Goal: Task Accomplishment & Management: Manage account settings

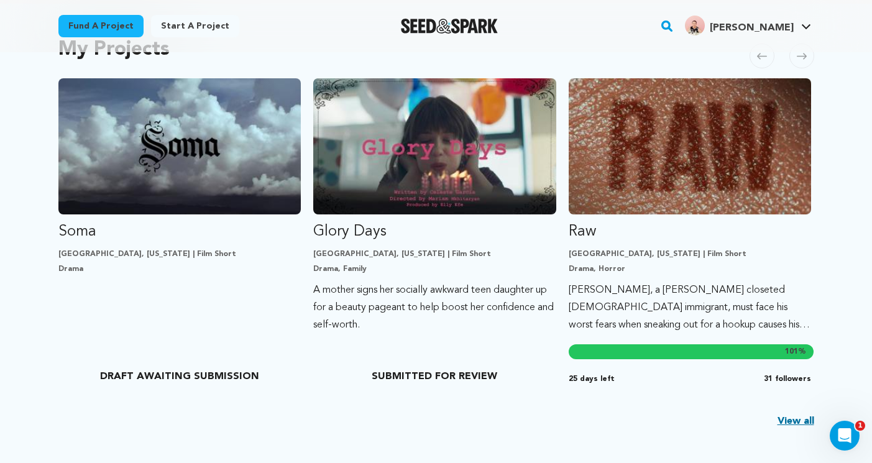
scroll to position [288, 0]
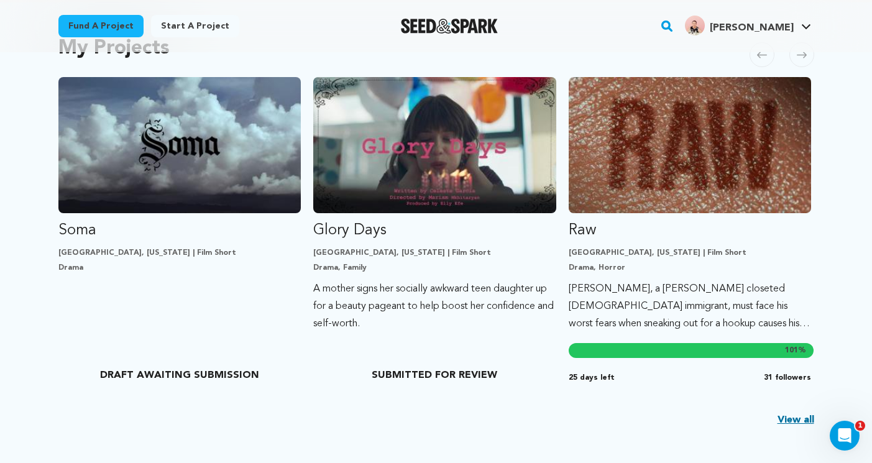
click at [788, 425] on link "View all" at bounding box center [796, 420] width 37 height 15
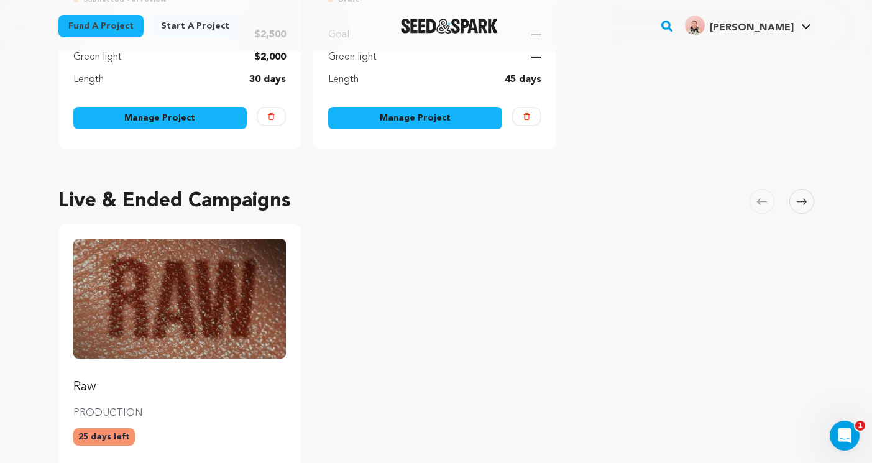
scroll to position [26, 0]
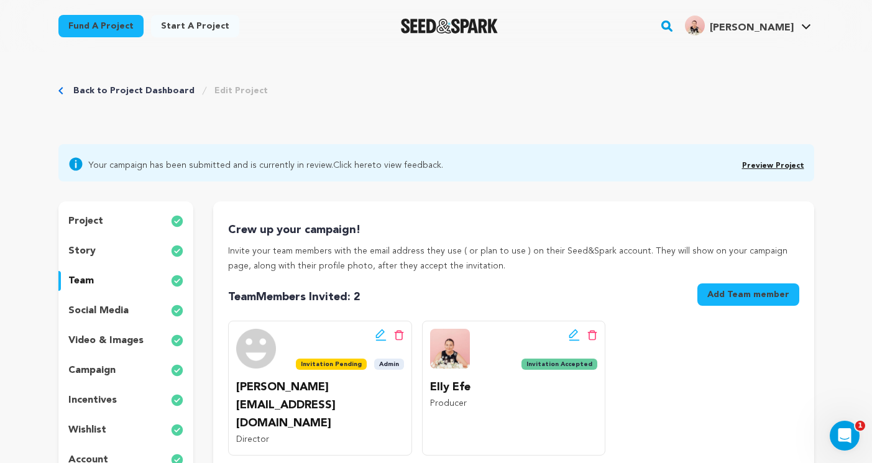
click at [99, 213] on div "project" at bounding box center [126, 221] width 136 height 20
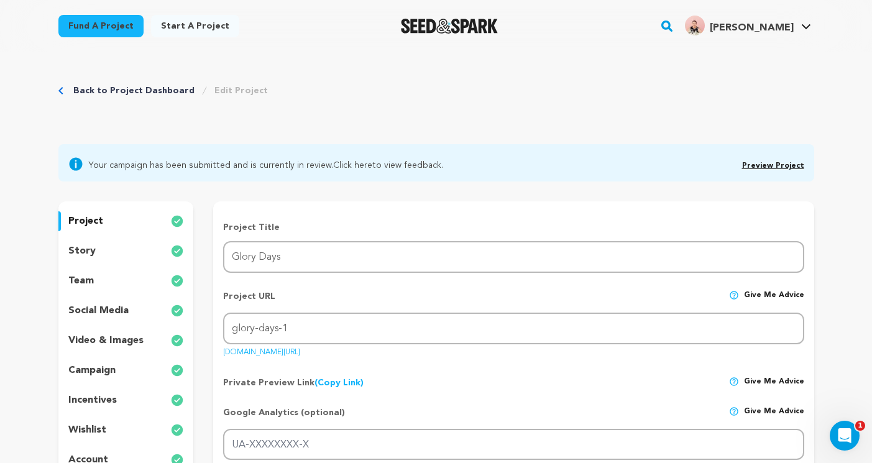
click at [85, 86] on link "Back to Project Dashboard" at bounding box center [133, 91] width 121 height 12
click at [758, 167] on link "Preview Project" at bounding box center [773, 165] width 62 height 7
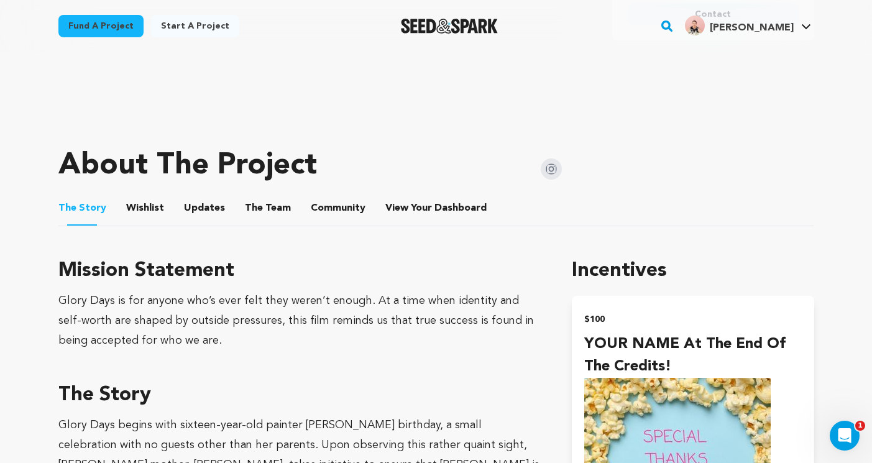
scroll to position [523, 0]
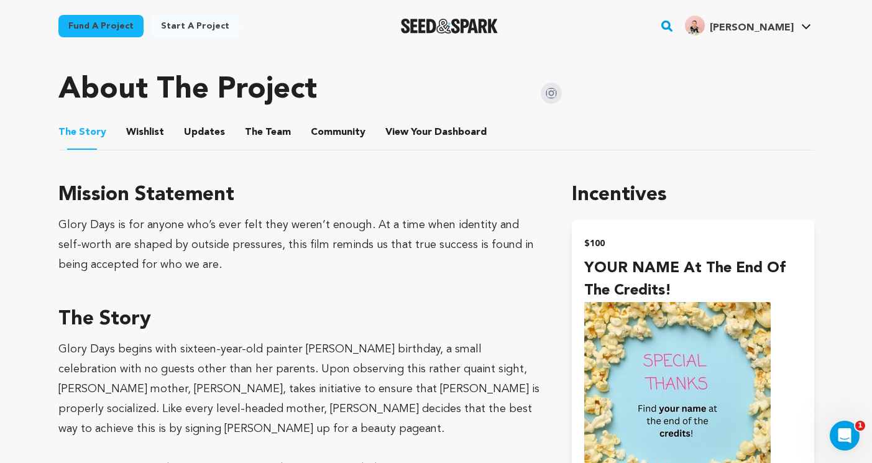
click at [146, 127] on button "Wishlist" at bounding box center [145, 135] width 30 height 30
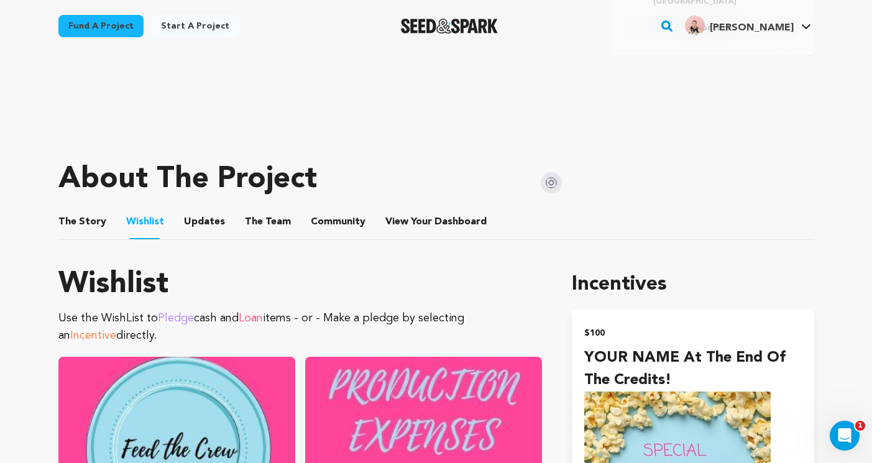
scroll to position [403, 0]
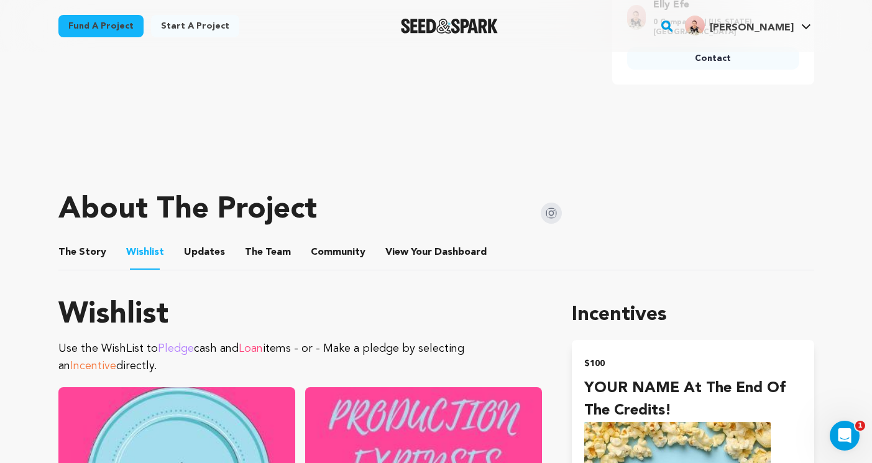
click at [77, 246] on button "The Story" at bounding box center [82, 255] width 30 height 30
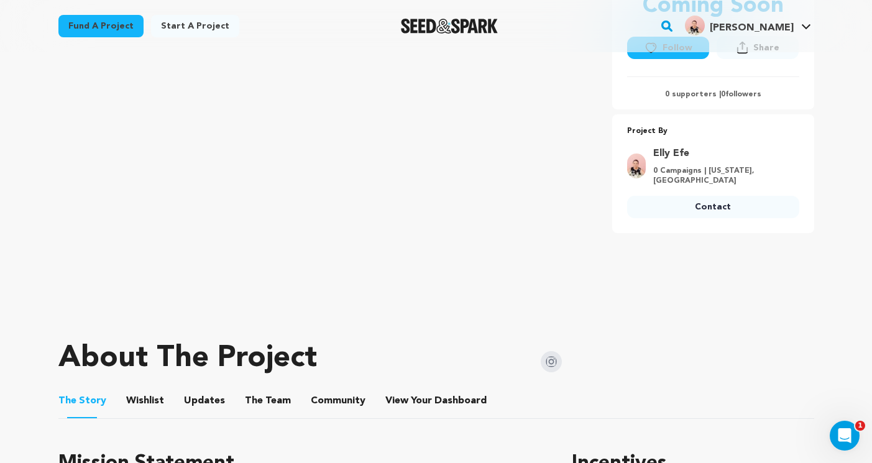
scroll to position [249, 0]
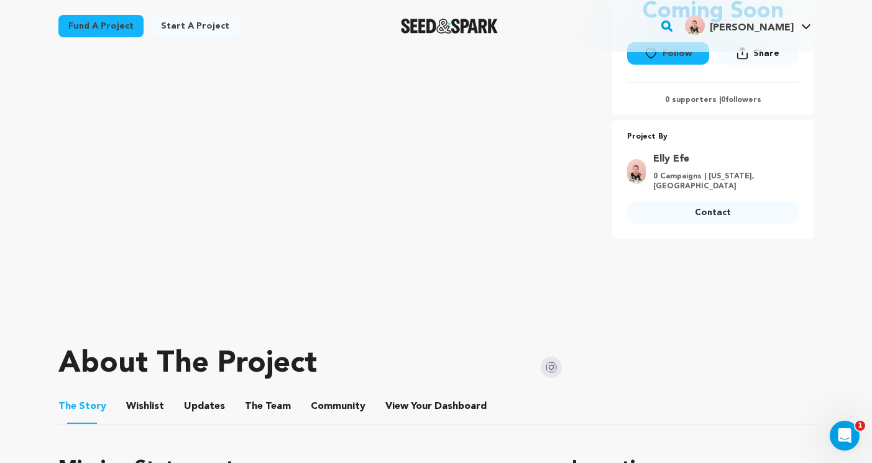
click at [137, 403] on button "Wishlist" at bounding box center [145, 409] width 30 height 30
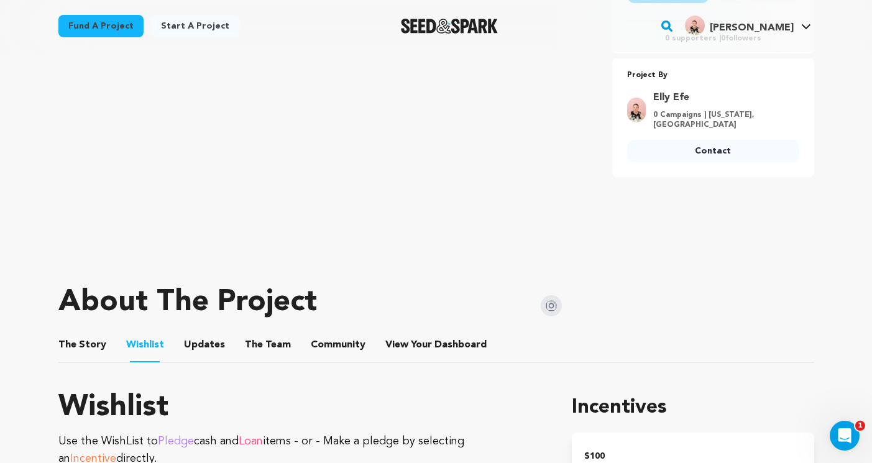
scroll to position [312, 0]
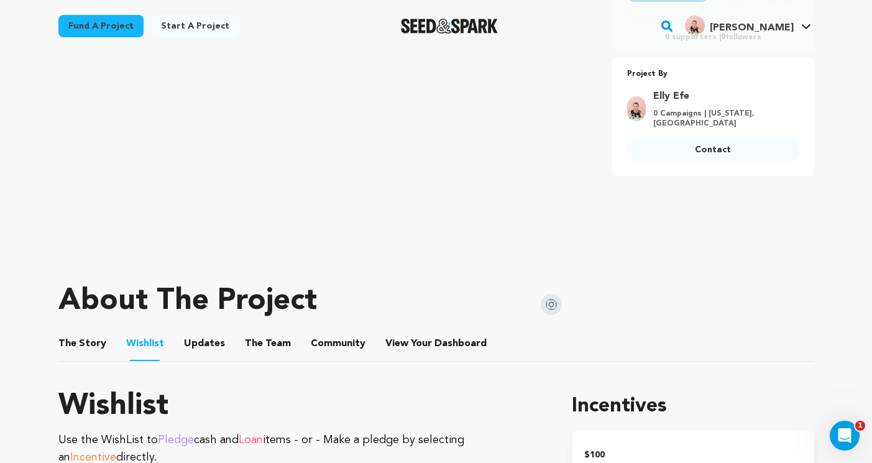
click at [264, 347] on button "The Team" at bounding box center [268, 346] width 30 height 30
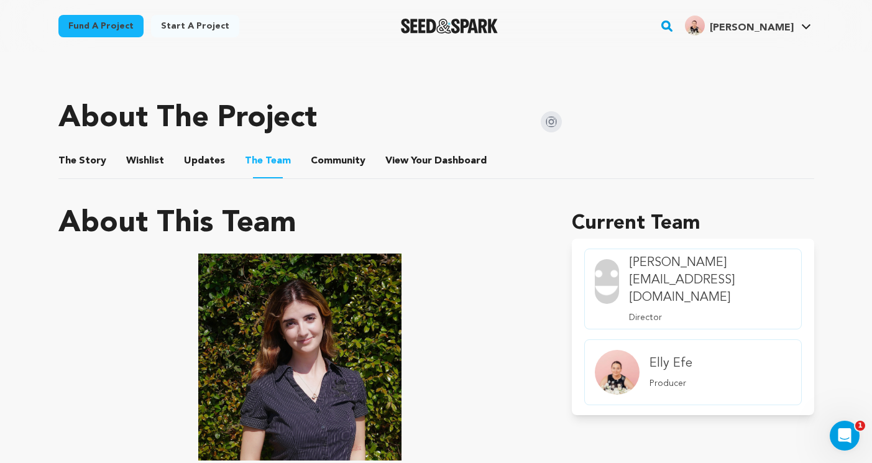
scroll to position [494, 0]
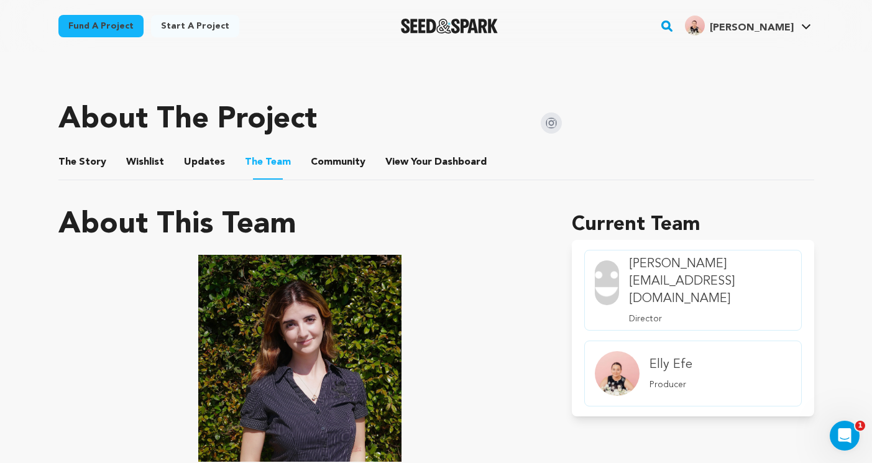
click at [326, 162] on button "Community" at bounding box center [338, 165] width 30 height 30
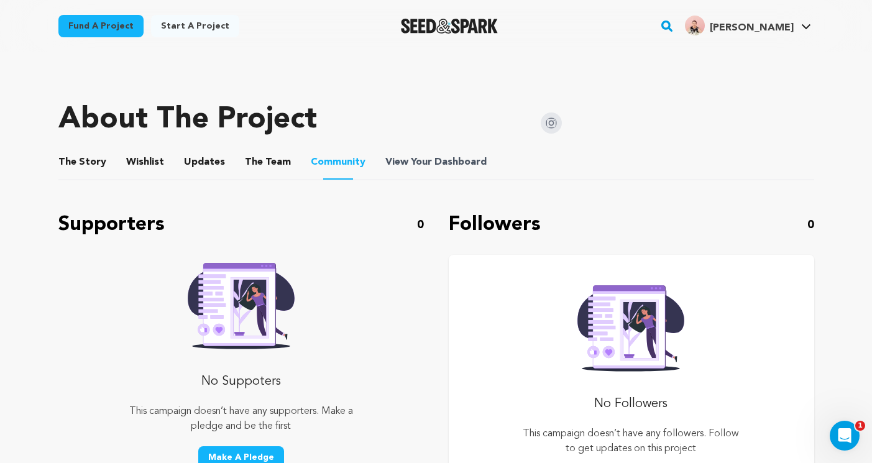
click at [418, 164] on span "View Your Dashboard" at bounding box center [437, 162] width 104 height 15
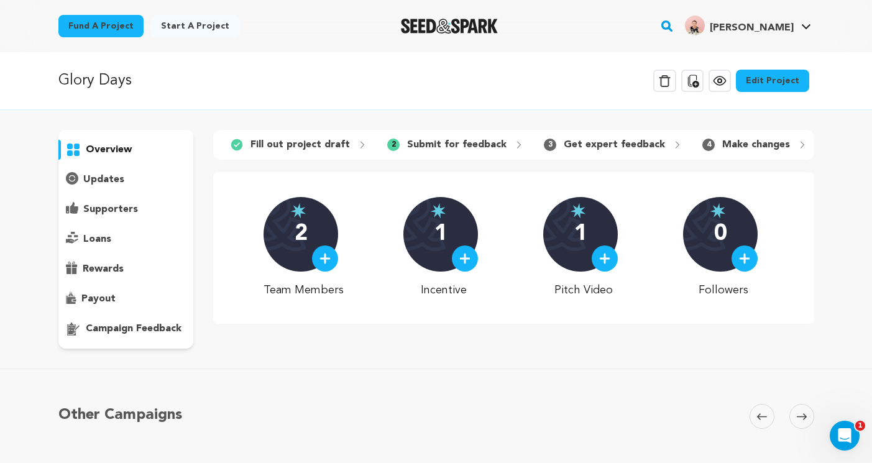
click at [105, 183] on p "updates" at bounding box center [103, 179] width 41 height 15
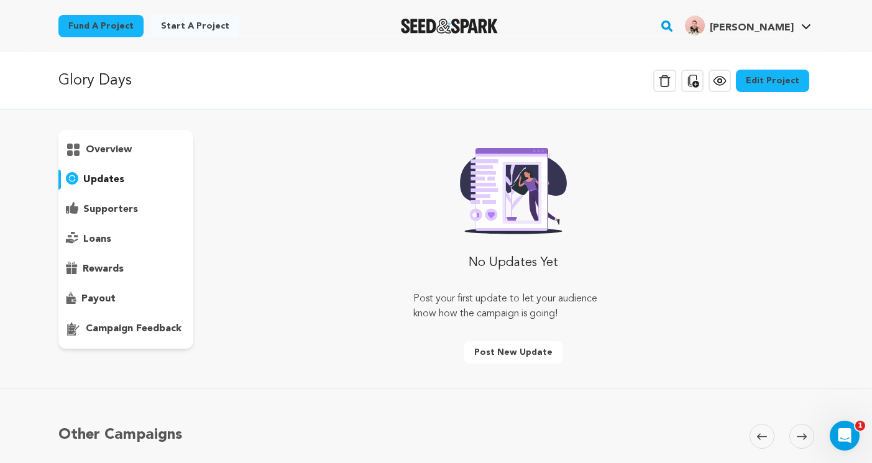
click at [110, 200] on div "supporters" at bounding box center [126, 210] width 136 height 20
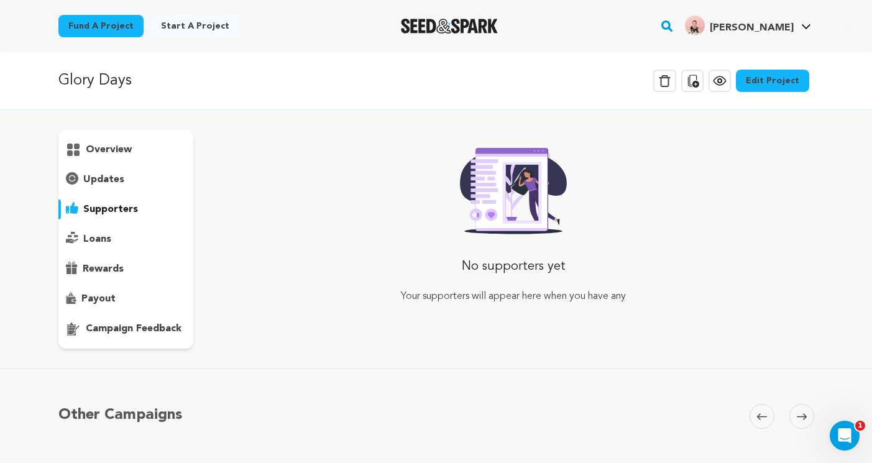
click at [99, 240] on p "loans" at bounding box center [97, 239] width 28 height 15
click at [105, 269] on p "rewards" at bounding box center [103, 269] width 41 height 15
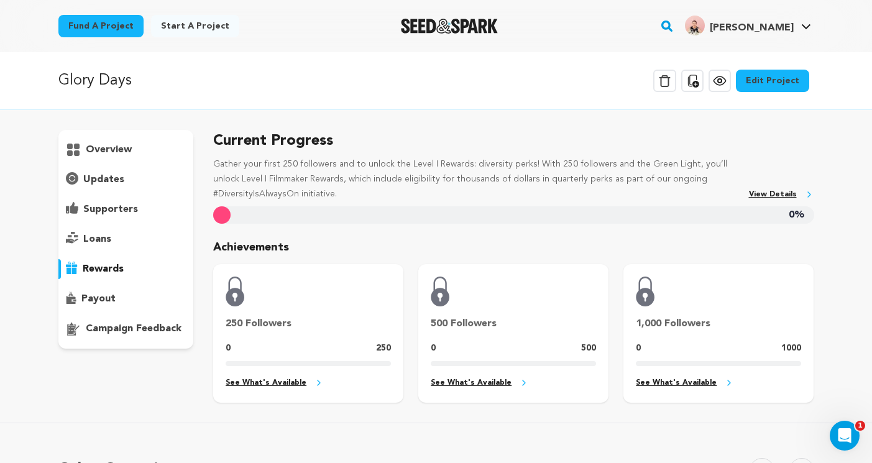
click at [103, 295] on p "payout" at bounding box center [98, 299] width 34 height 15
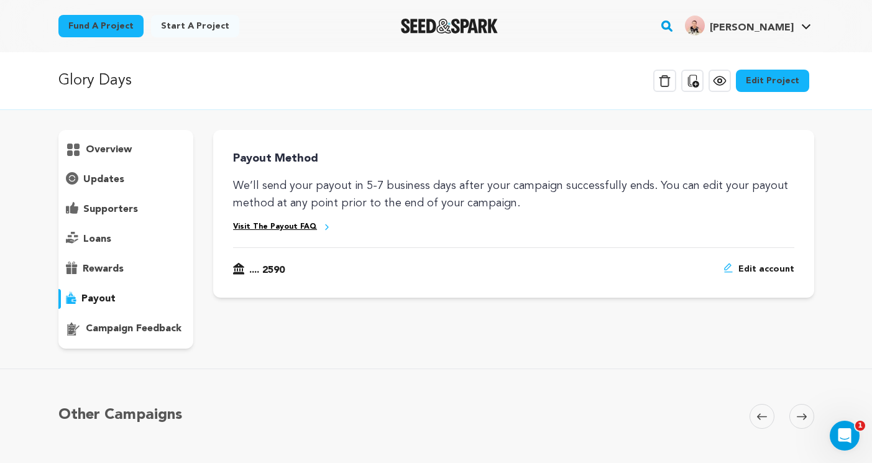
click at [107, 321] on p "campaign feedback" at bounding box center [134, 328] width 96 height 15
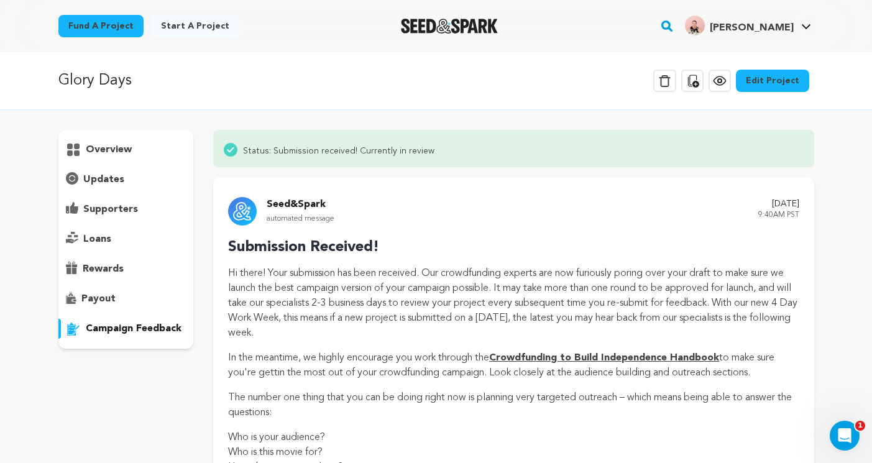
click at [99, 295] on p "payout" at bounding box center [98, 299] width 34 height 15
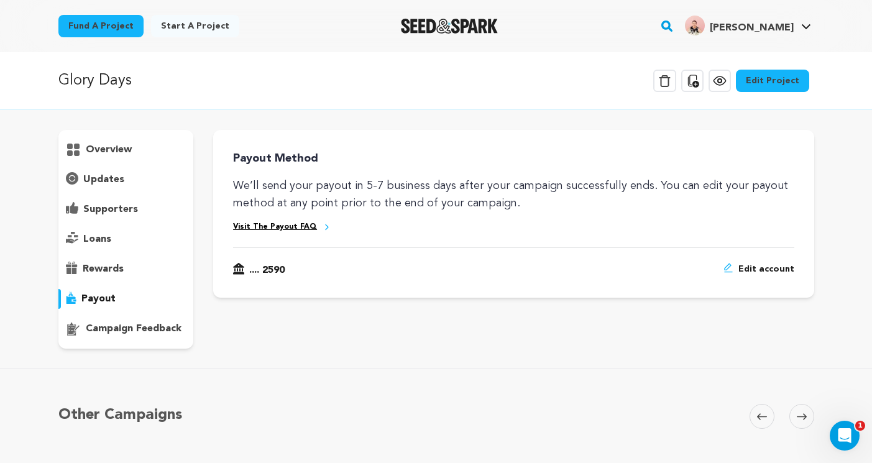
click at [142, 335] on p "campaign feedback" at bounding box center [134, 328] width 96 height 15
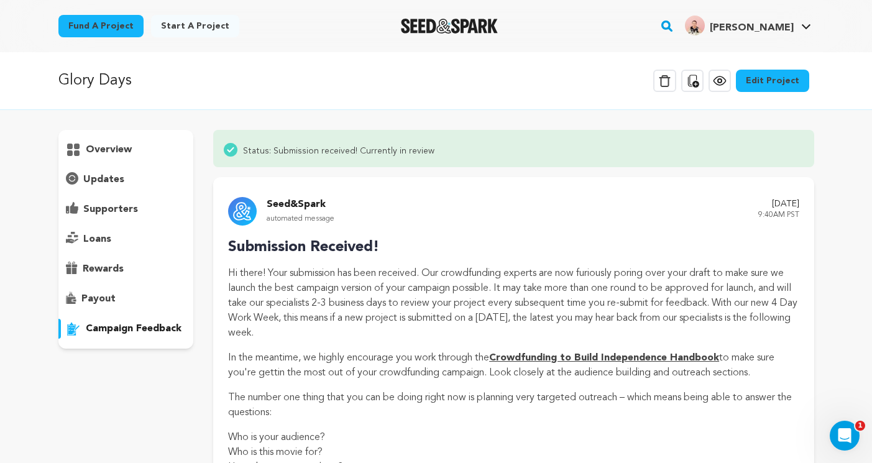
click at [150, 295] on div "payout" at bounding box center [126, 299] width 136 height 20
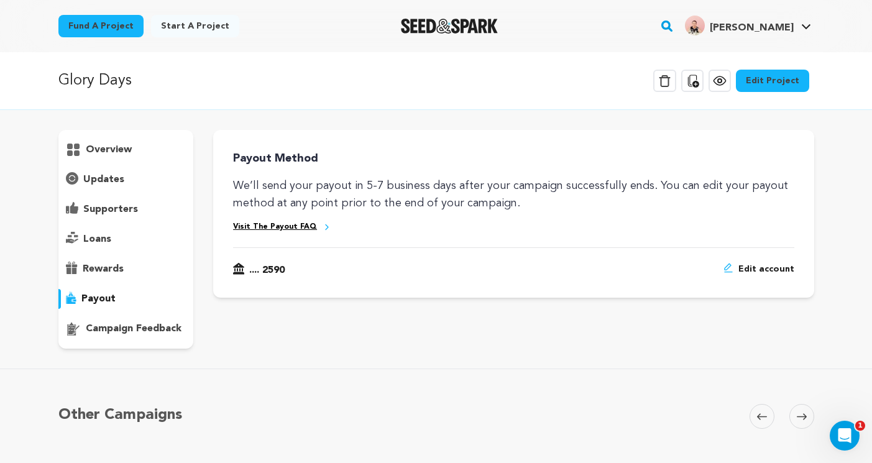
click at [121, 277] on div "rewards" at bounding box center [126, 269] width 136 height 20
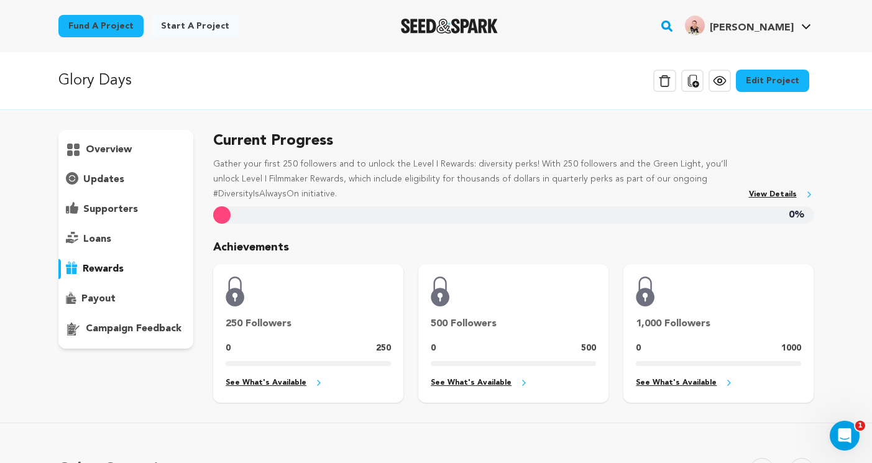
click at [105, 244] on p "loans" at bounding box center [97, 239] width 28 height 15
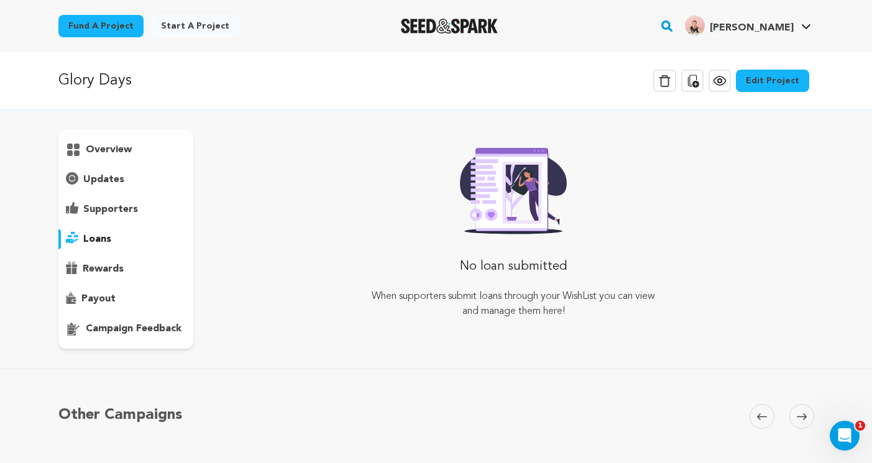
click at [109, 209] on p "supporters" at bounding box center [110, 209] width 55 height 15
click at [108, 177] on p "updates" at bounding box center [103, 179] width 41 height 15
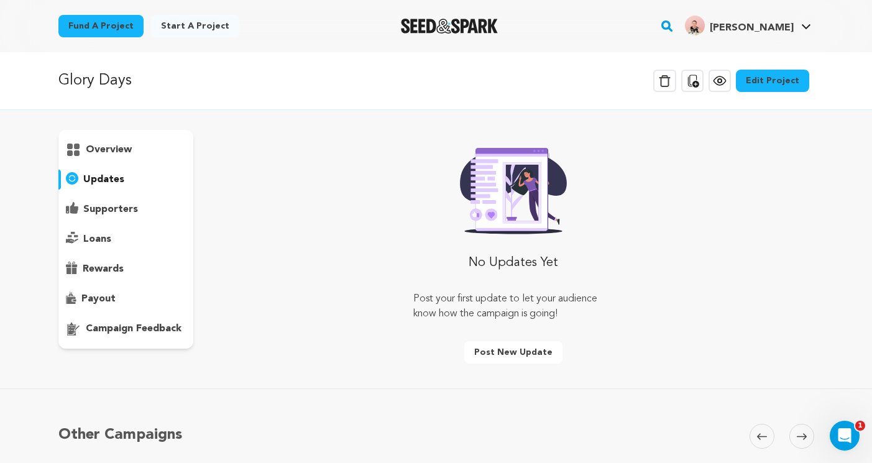
click at [114, 150] on p "overview" at bounding box center [109, 149] width 46 height 15
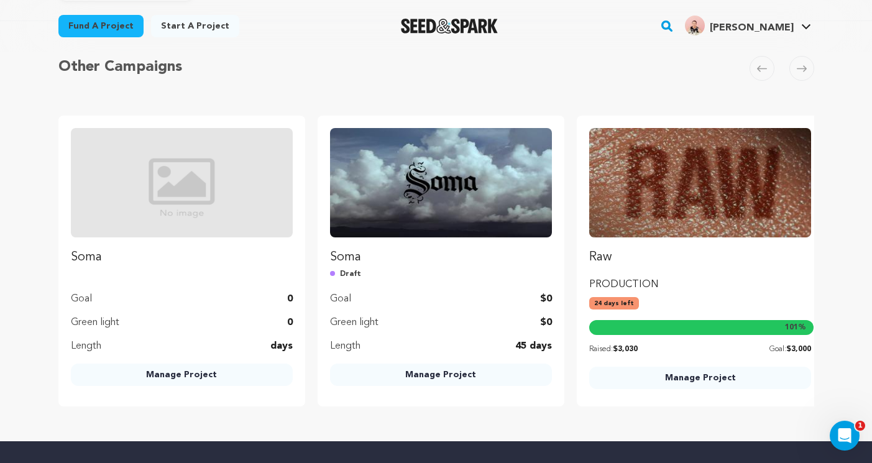
scroll to position [385, 0]
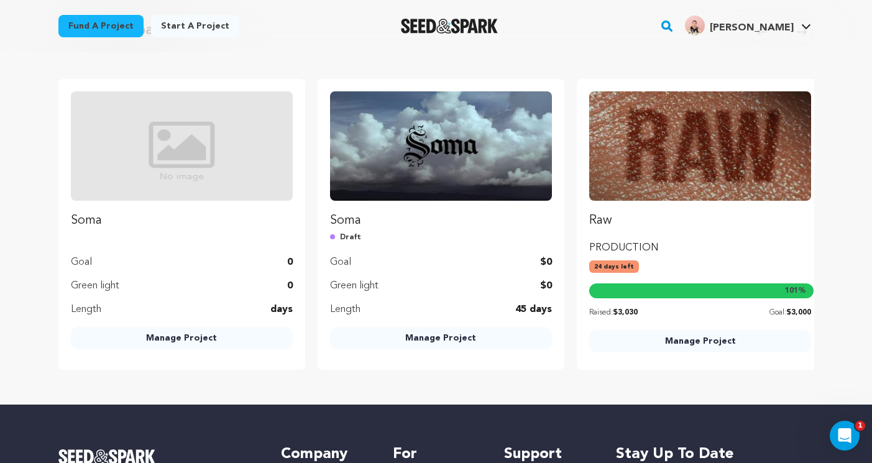
click at [459, 336] on link "Manage Project" at bounding box center [441, 338] width 222 height 22
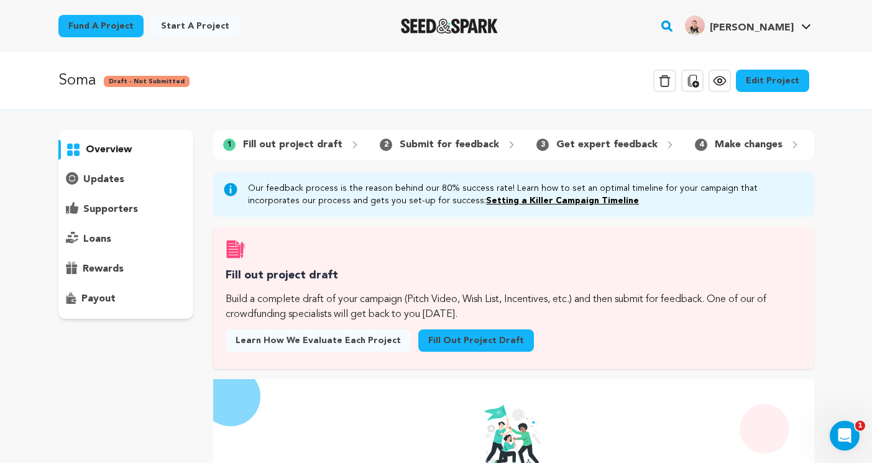
click at [768, 76] on link "Edit Project" at bounding box center [772, 81] width 73 height 22
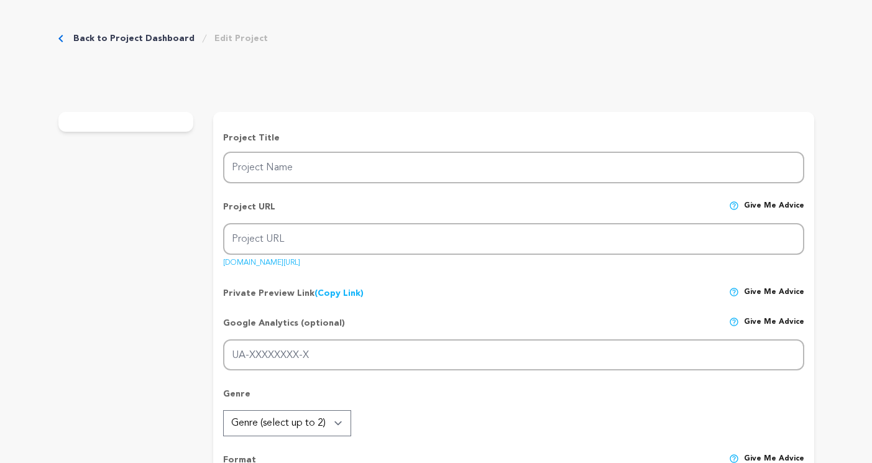
type input "Soma"
type input "soma-2"
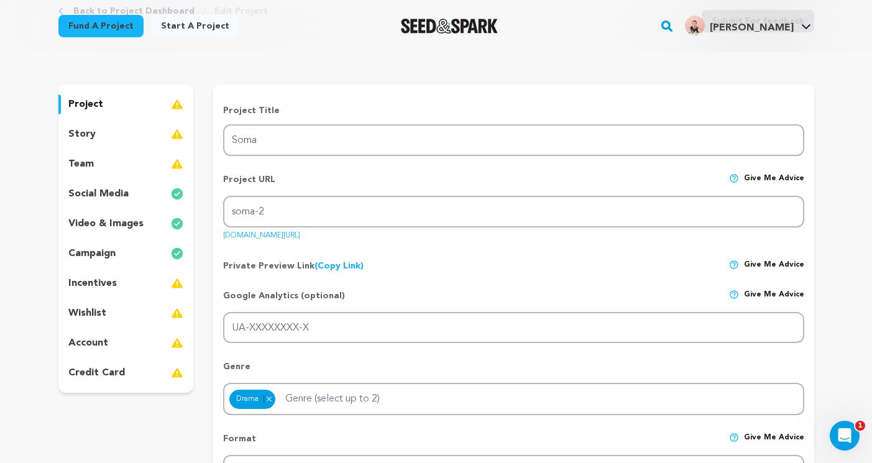
scroll to position [88, 0]
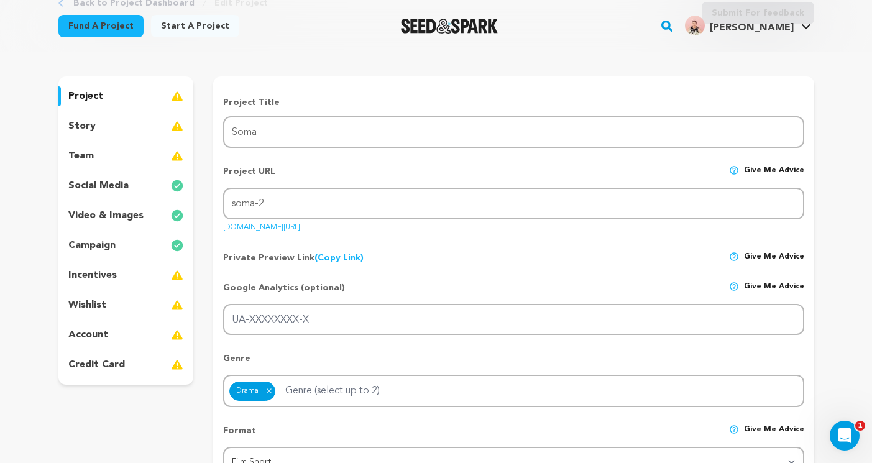
click at [111, 247] on p "campaign" at bounding box center [91, 245] width 47 height 15
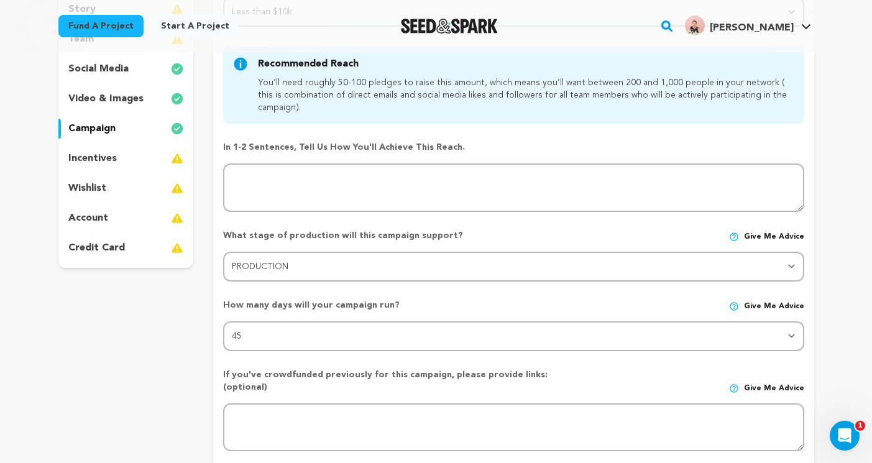
scroll to position [209, 0]
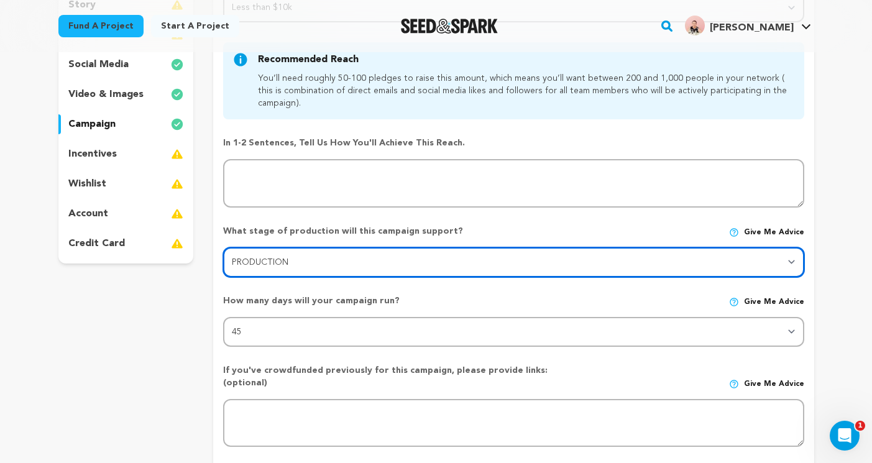
click at [343, 260] on select "Stage DEVELOPMENT PRODUCTION POST-PRODUCTION DISTRIBUTION PRE-PRODUCTION ENHANC…" at bounding box center [513, 262] width 581 height 30
click at [223, 247] on select "Stage DEVELOPMENT PRODUCTION POST-PRODUCTION DISTRIBUTION PRE-PRODUCTION ENHANC…" at bounding box center [513, 262] width 581 height 30
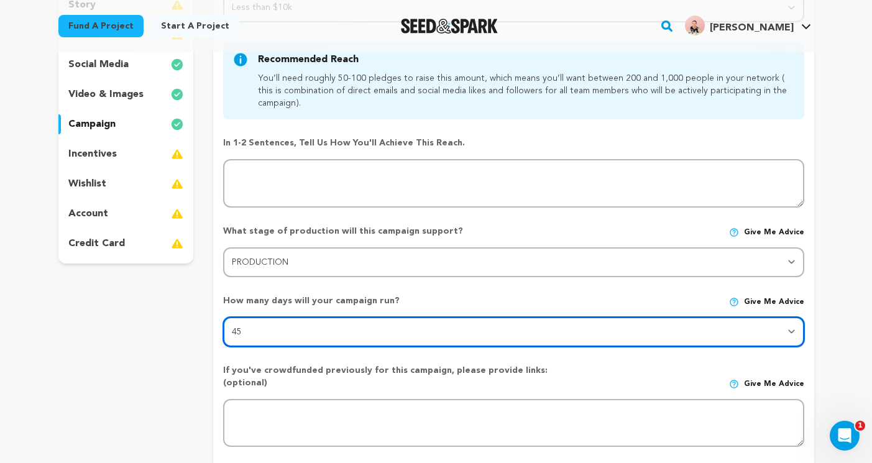
click at [302, 338] on select "30 45 60" at bounding box center [513, 332] width 581 height 30
select select "30"
click at [223, 317] on select "30 45 60" at bounding box center [513, 332] width 581 height 30
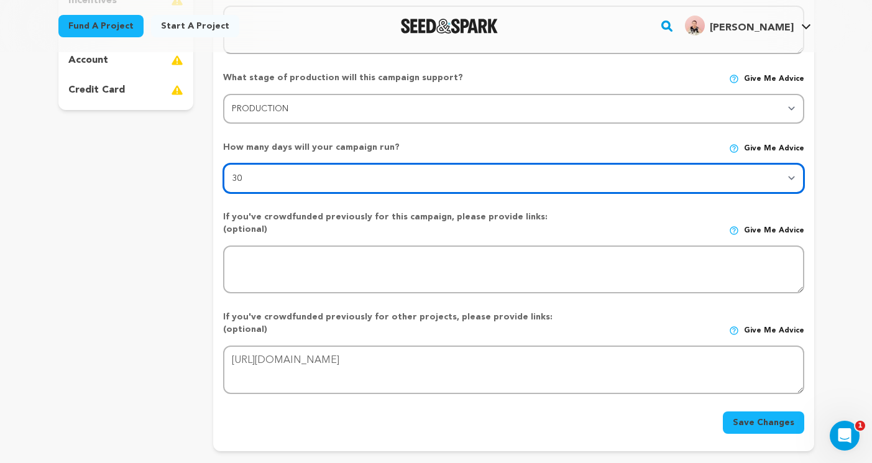
scroll to position [0, 0]
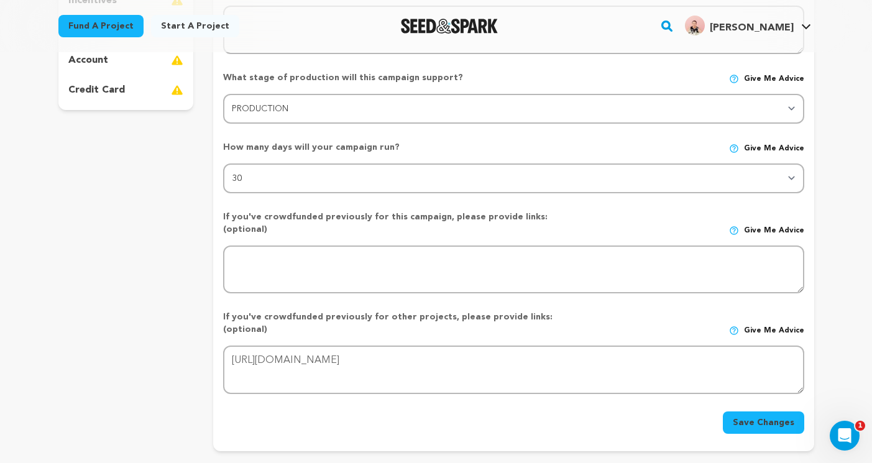
click at [755, 412] on button "Save Changes" at bounding box center [763, 423] width 81 height 22
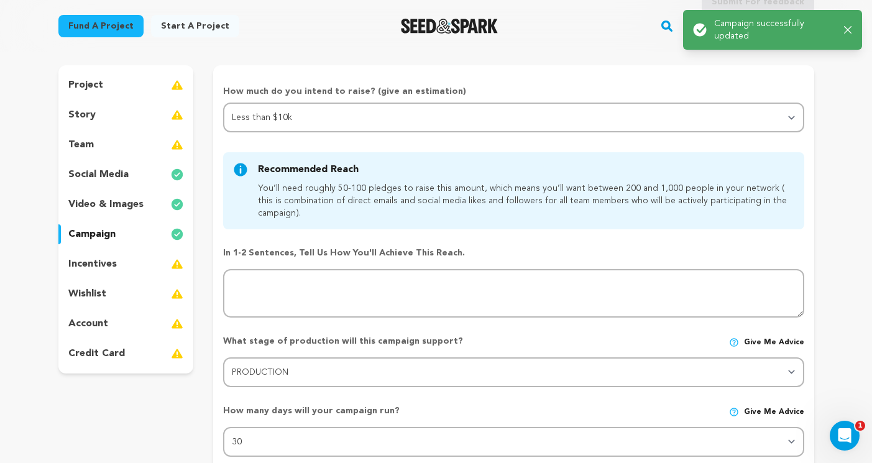
scroll to position [104, 0]
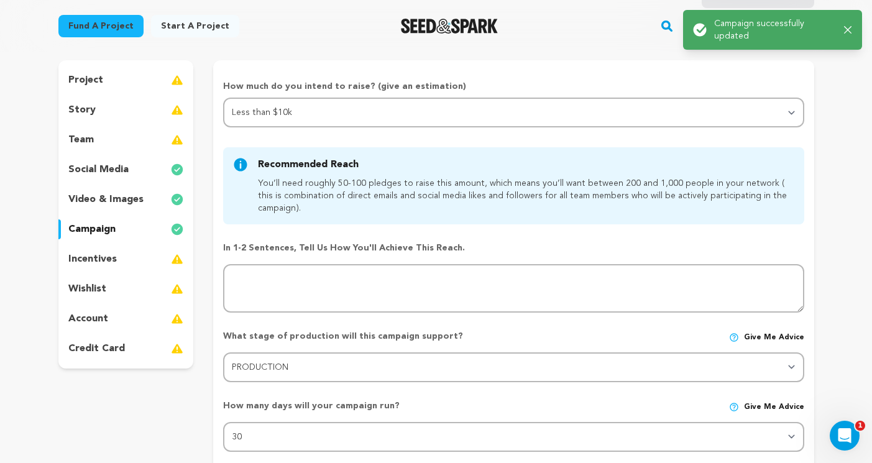
click at [94, 134] on div "team" at bounding box center [126, 140] width 136 height 20
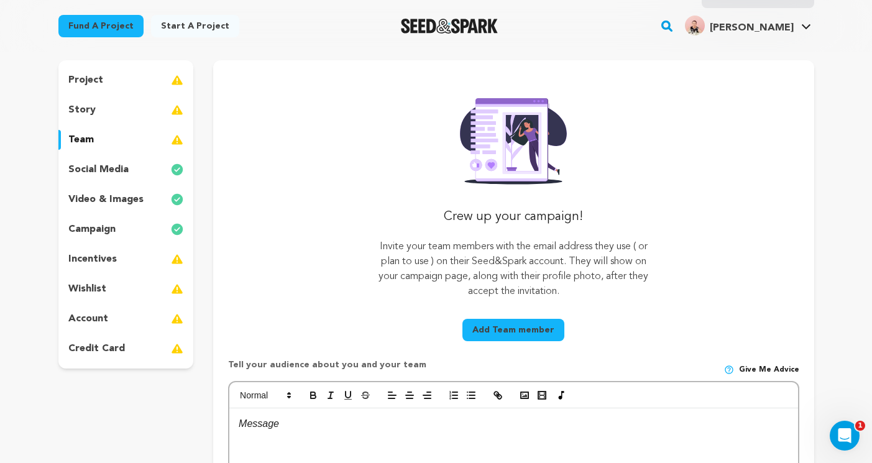
click at [505, 328] on button "Add Team member" at bounding box center [513, 330] width 102 height 22
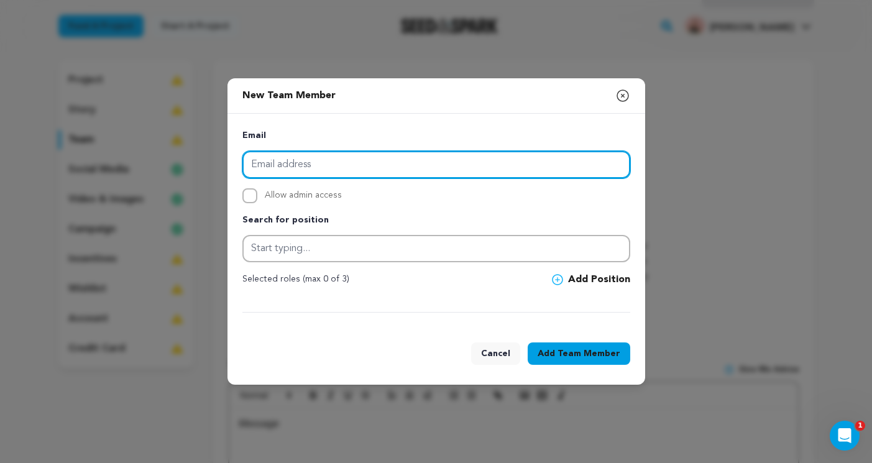
click at [382, 172] on input "email" at bounding box center [436, 164] width 388 height 27
paste input "sandra.tran20@gmail.com"
type input "sandra.tran20@gmail.com"
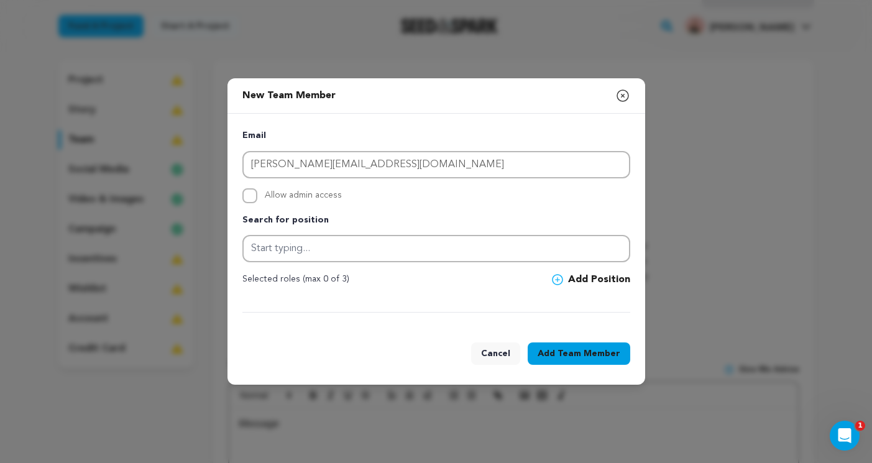
click at [261, 188] on label "Allow admin access" at bounding box center [436, 195] width 388 height 15
click at [257, 188] on input "Allow admin access" at bounding box center [249, 195] width 15 height 15
checkbox input "true"
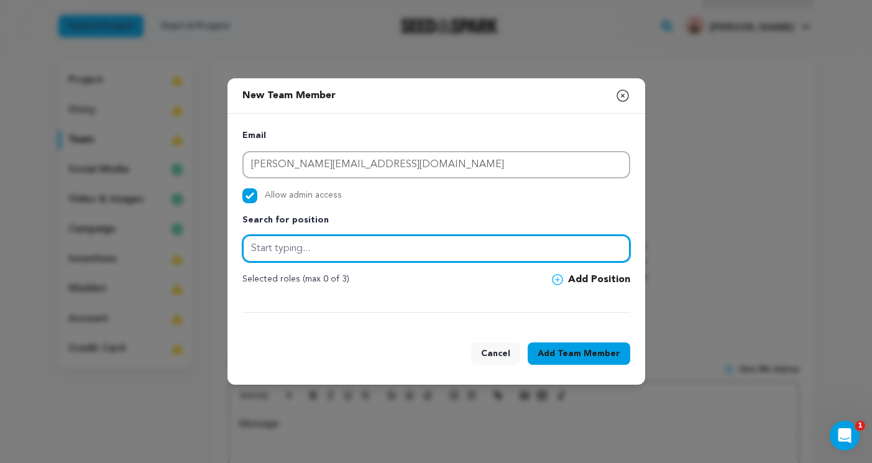
click at [361, 241] on input "text" at bounding box center [436, 248] width 388 height 27
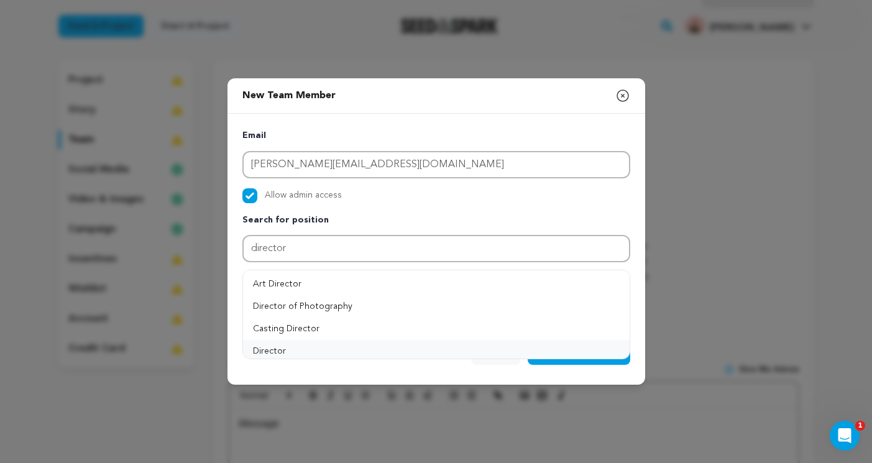
click at [481, 340] on button "Director" at bounding box center [436, 351] width 387 height 22
type input "Director"
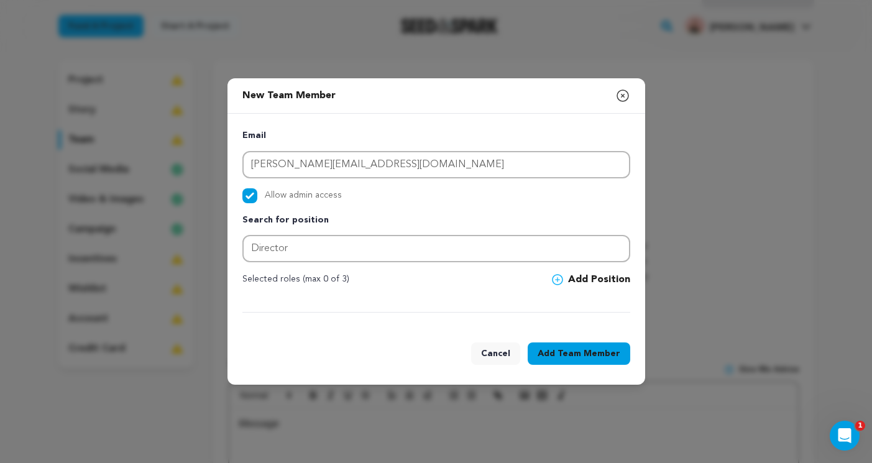
click at [560, 280] on icon at bounding box center [557, 280] width 5 height 5
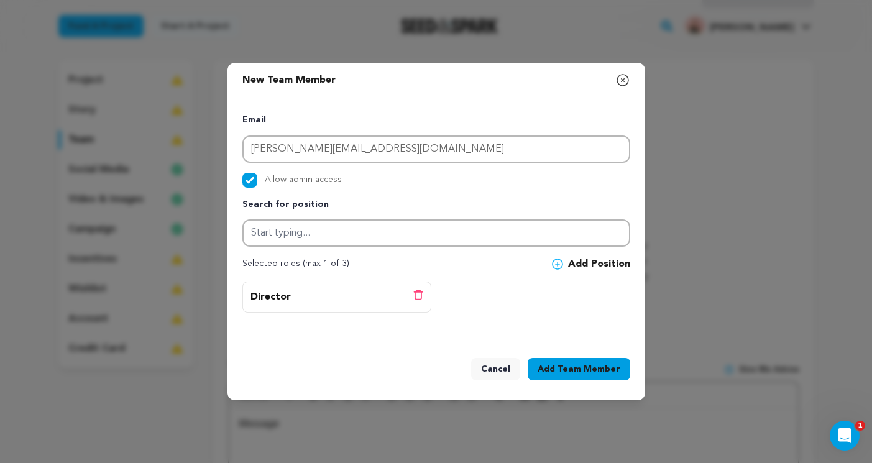
click at [569, 368] on span "Team Member" at bounding box center [589, 369] width 63 height 12
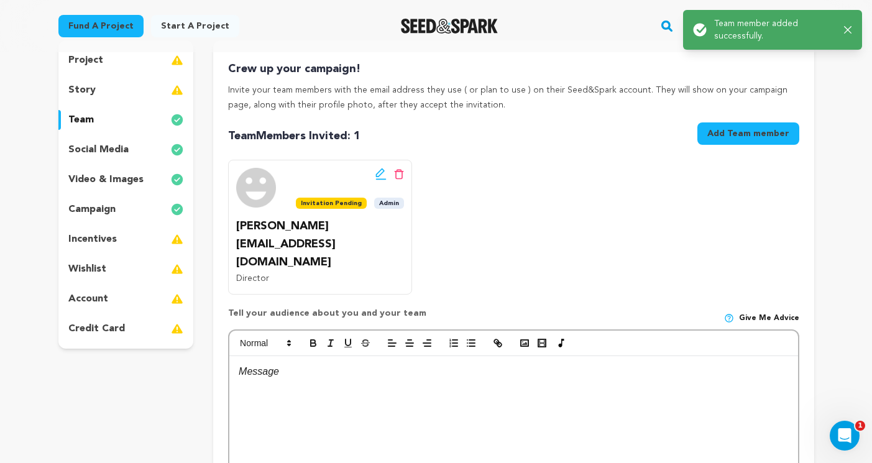
scroll to position [134, 0]
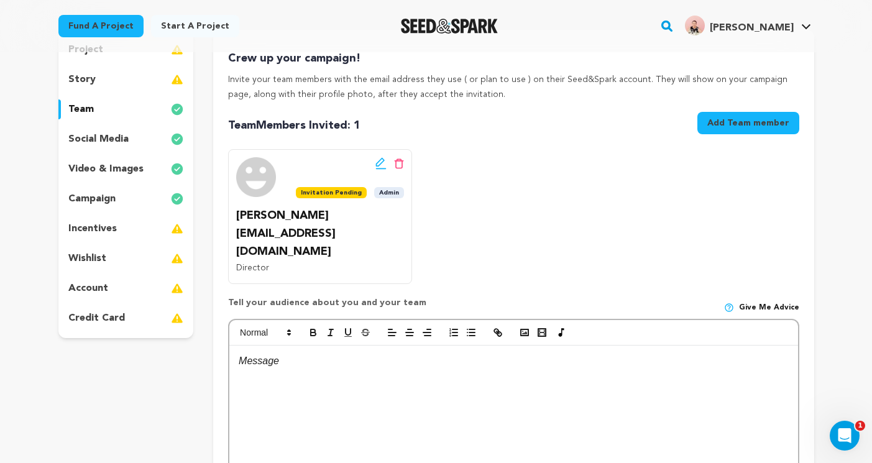
click at [722, 124] on button "Add Team member" at bounding box center [748, 123] width 102 height 22
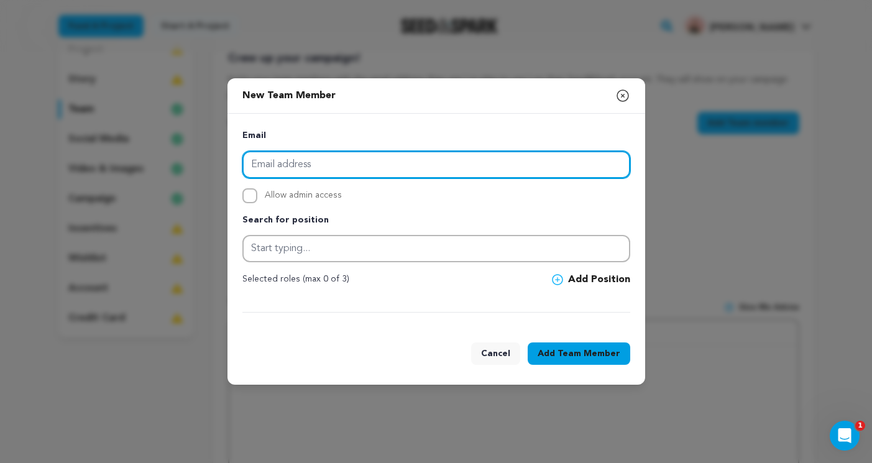
click at [365, 154] on input "email" at bounding box center [436, 164] width 388 height 27
paste input "camilagom2004@gmail.com"
type input "camilagom2004@gmail.com"
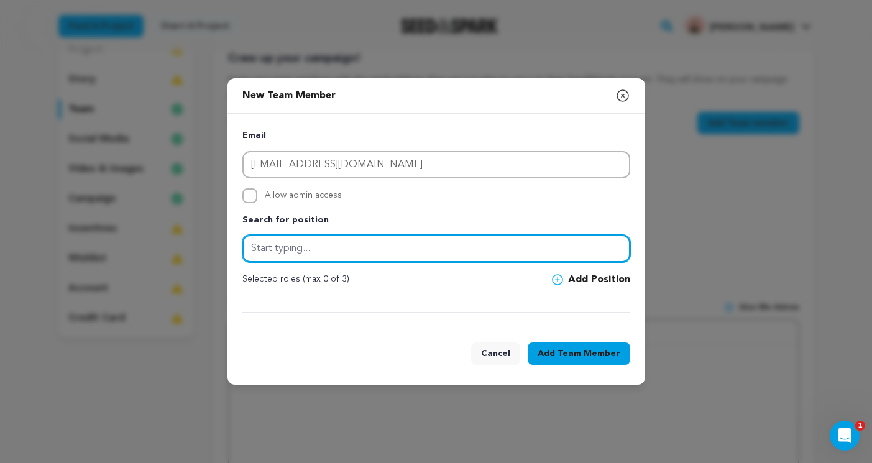
click at [277, 250] on input "text" at bounding box center [436, 248] width 388 height 27
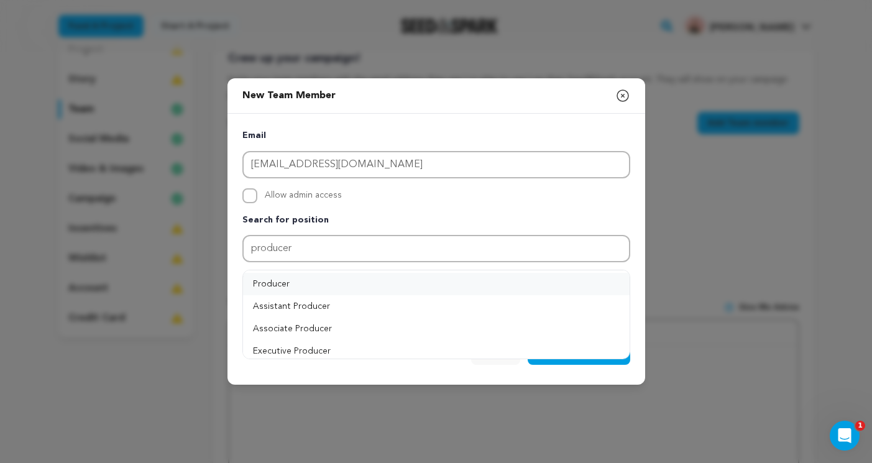
click at [397, 285] on button "Producer" at bounding box center [436, 284] width 387 height 22
type input "Producer"
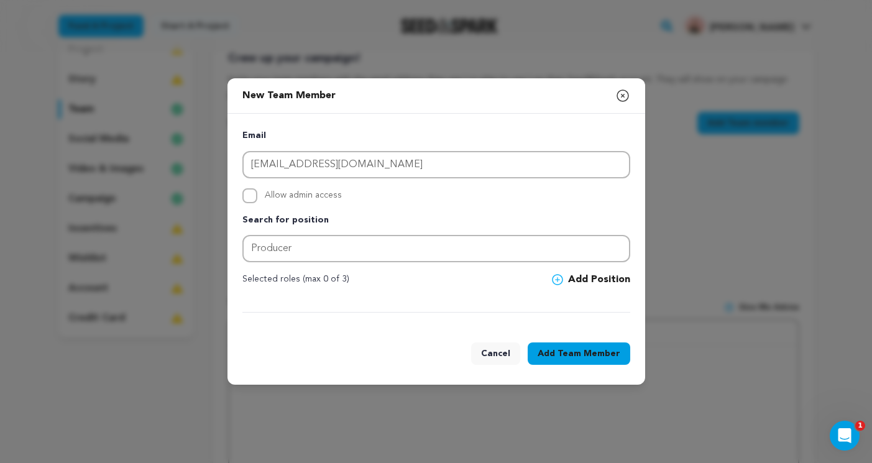
click at [559, 279] on icon at bounding box center [557, 279] width 11 height 11
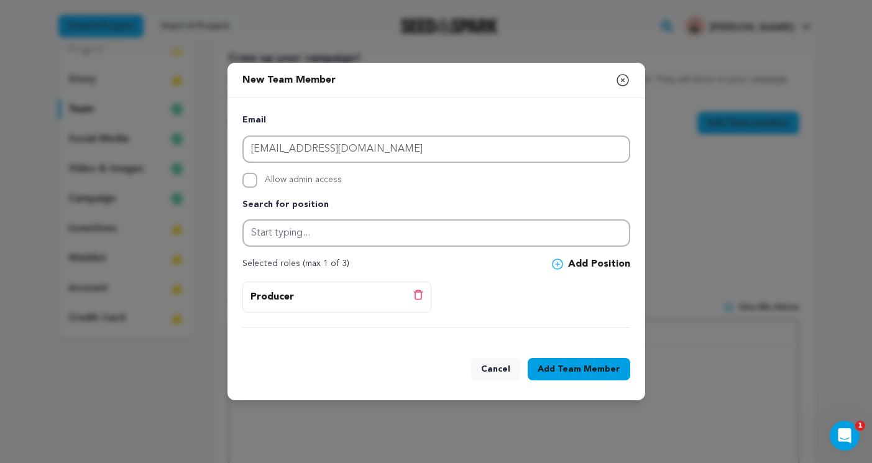
click at [566, 372] on span "Team Member" at bounding box center [589, 369] width 63 height 12
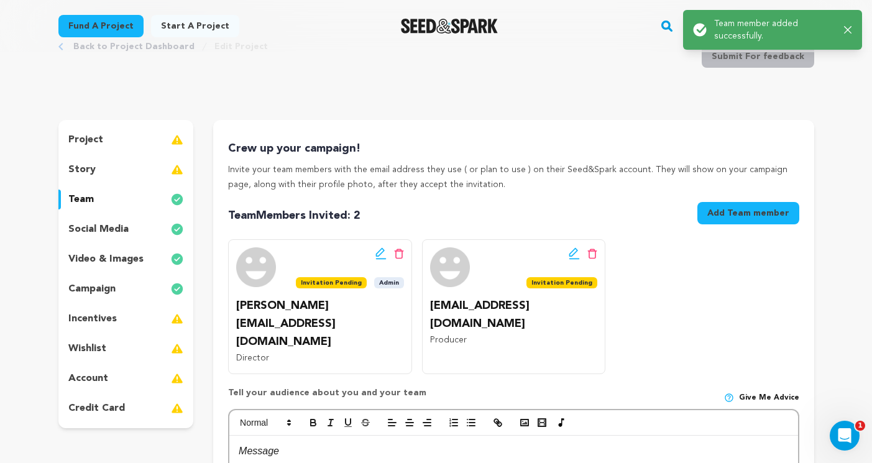
scroll to position [0, 0]
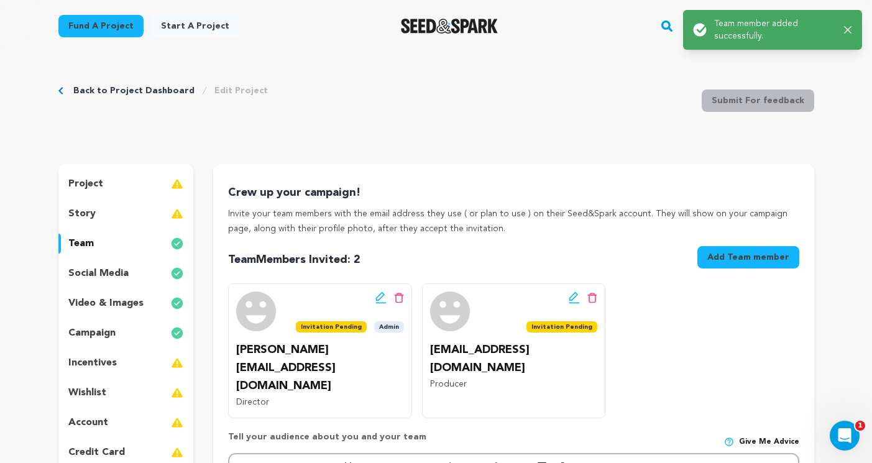
click at [731, 257] on button "Add Team member" at bounding box center [748, 257] width 102 height 22
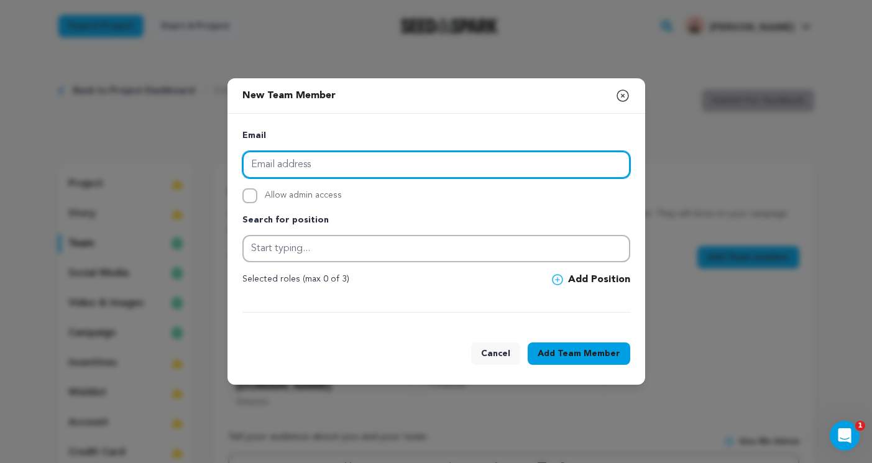
click at [477, 162] on input "email" at bounding box center [436, 164] width 388 height 27
type input "ellyf114@gmail.com"
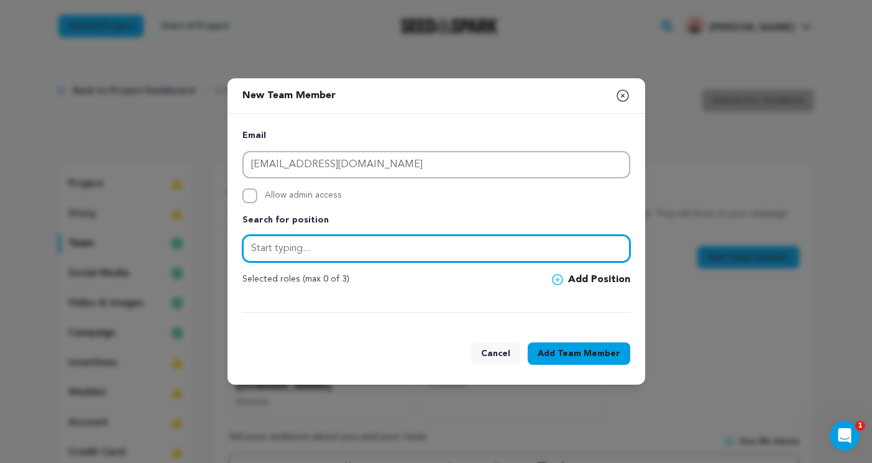
click at [336, 247] on input "text" at bounding box center [436, 248] width 388 height 27
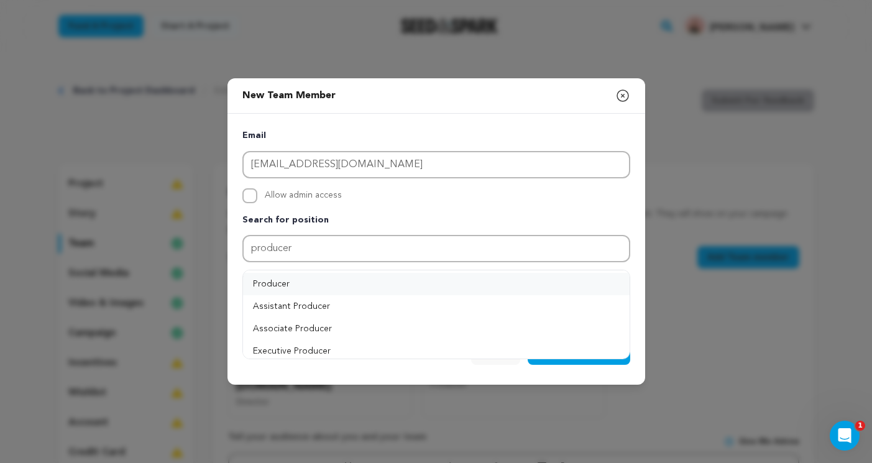
click at [389, 288] on button "Producer" at bounding box center [436, 284] width 387 height 22
type input "Producer"
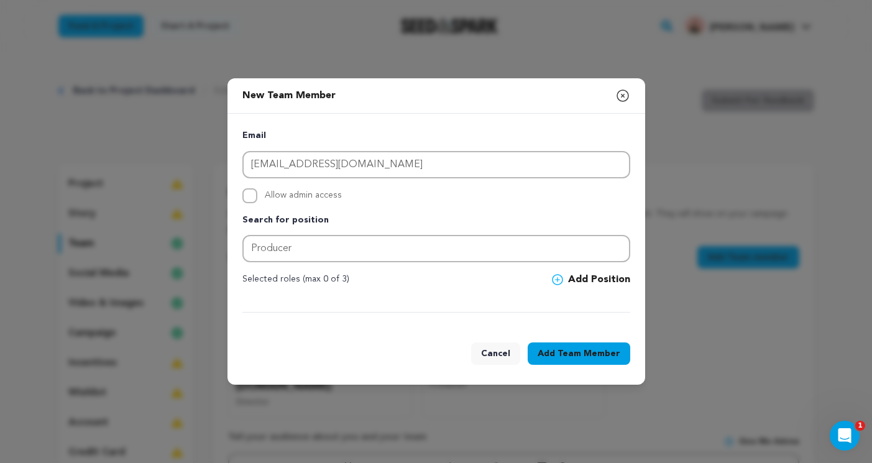
click at [559, 280] on icon at bounding box center [557, 280] width 5 height 5
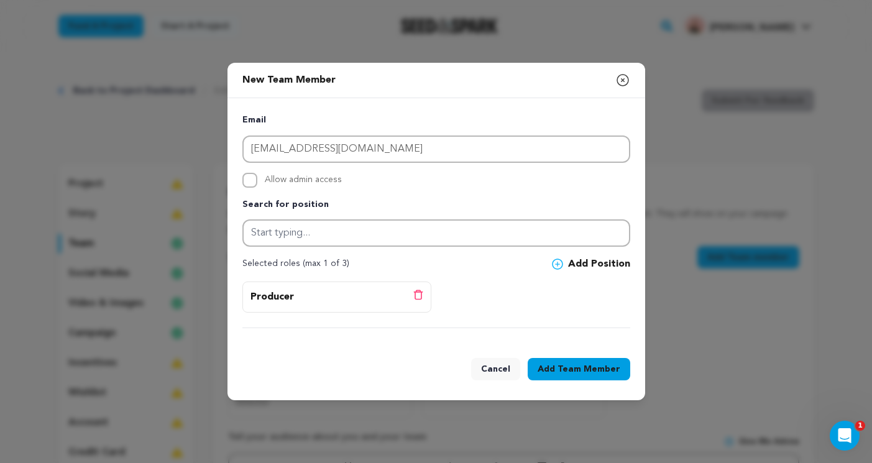
click at [568, 367] on span "Team Member" at bounding box center [589, 369] width 63 height 12
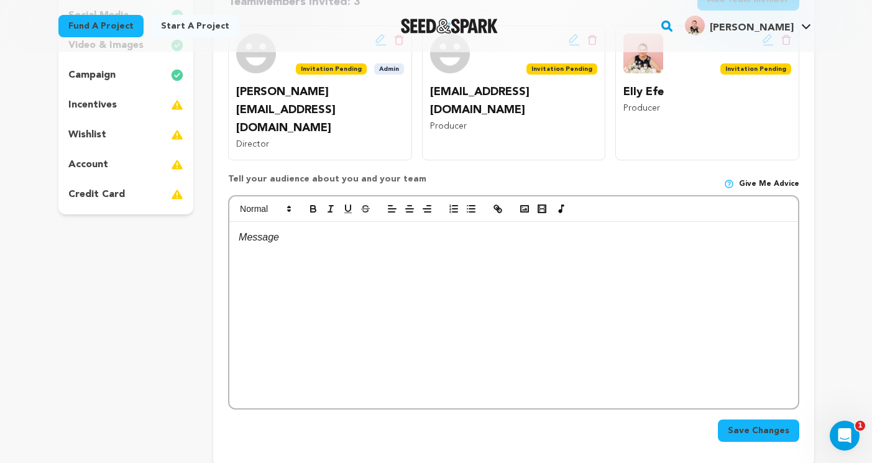
scroll to position [260, 0]
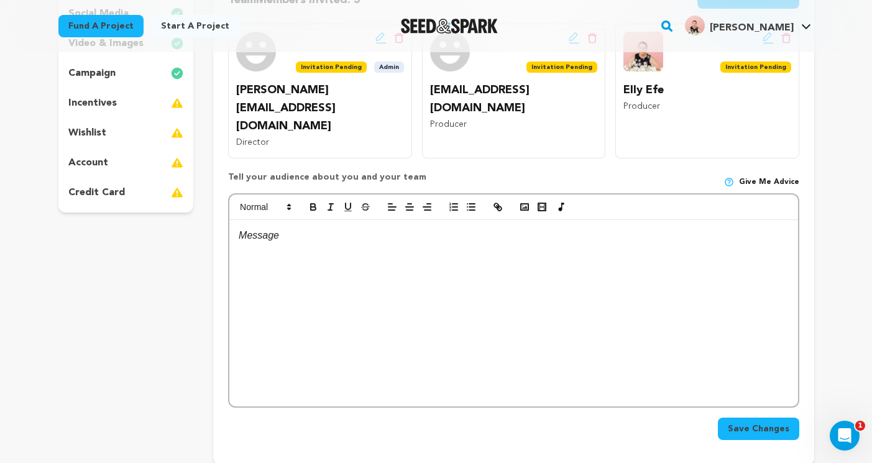
click at [759, 423] on span "Save Changes" at bounding box center [759, 429] width 62 height 12
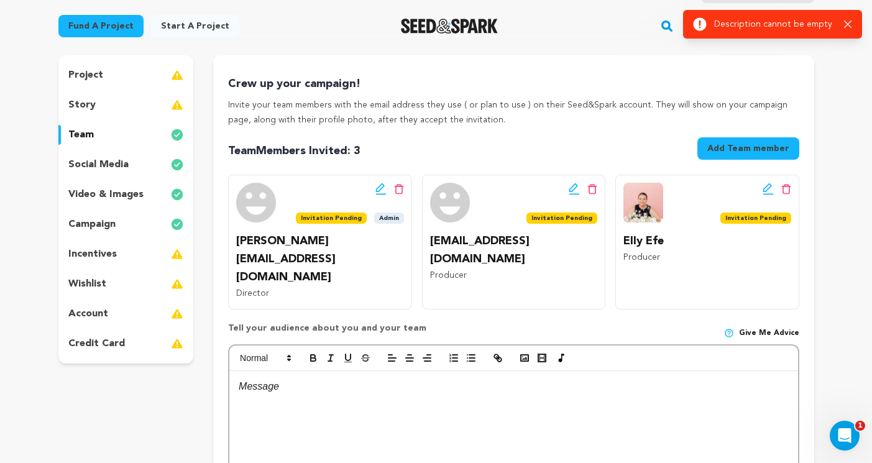
scroll to position [124, 0]
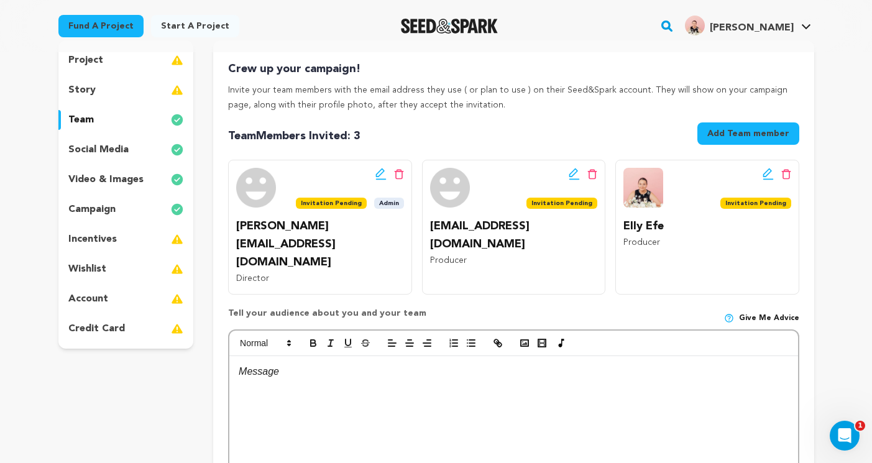
click at [290, 356] on div at bounding box center [513, 449] width 568 height 186
click at [128, 186] on p "video & images" at bounding box center [105, 179] width 75 height 15
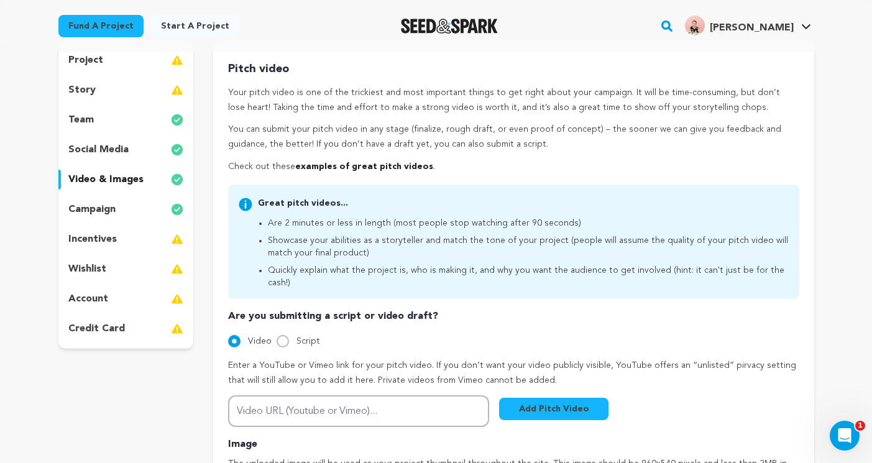
click at [114, 87] on div "story" at bounding box center [126, 90] width 136 height 20
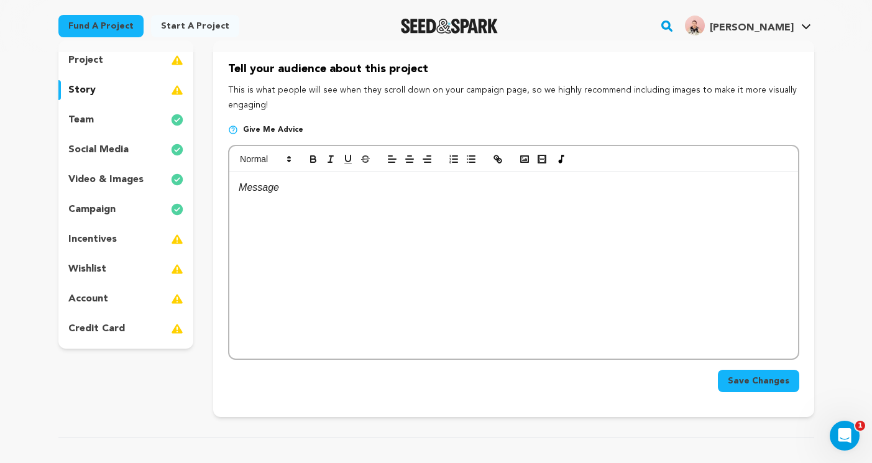
click at [116, 62] on div "project" at bounding box center [126, 60] width 136 height 20
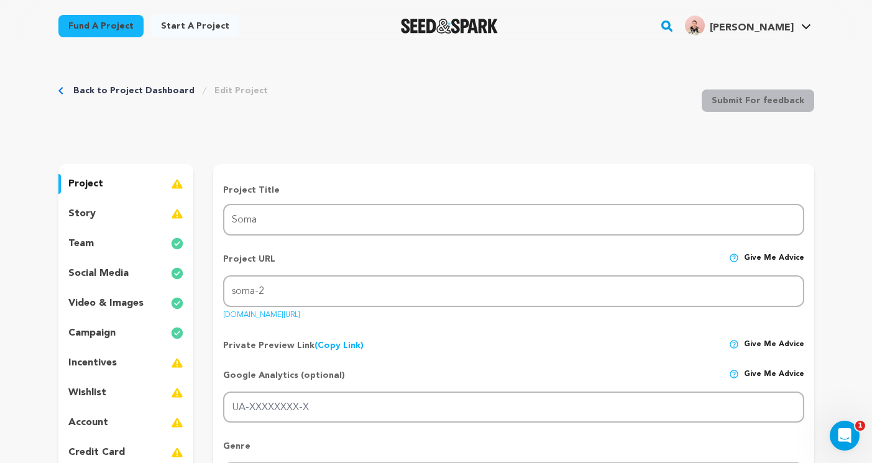
click at [104, 273] on p "social media" at bounding box center [98, 273] width 60 height 15
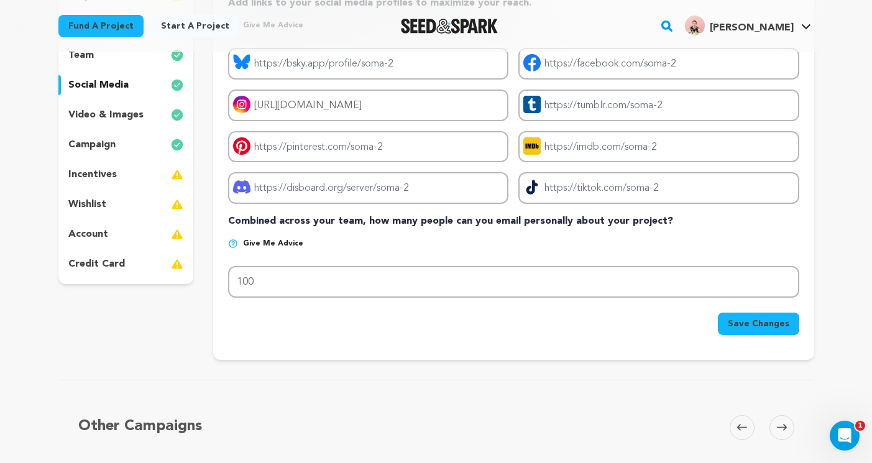
scroll to position [183, 0]
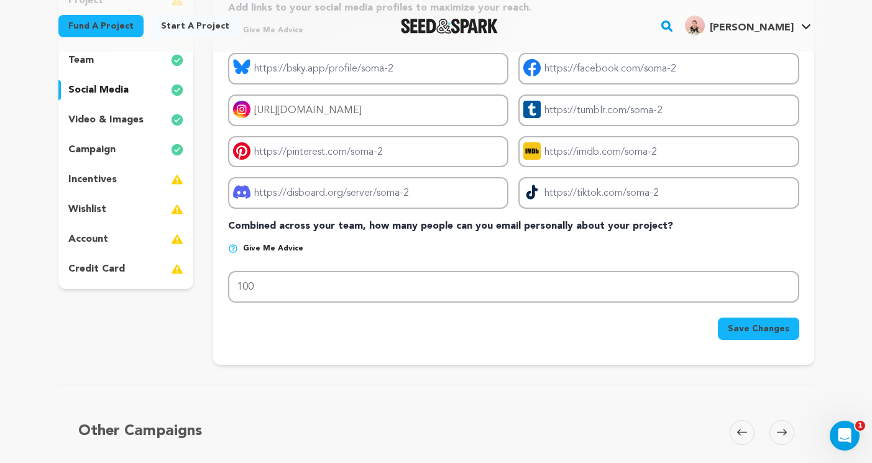
click at [102, 265] on p "credit card" at bounding box center [96, 269] width 57 height 15
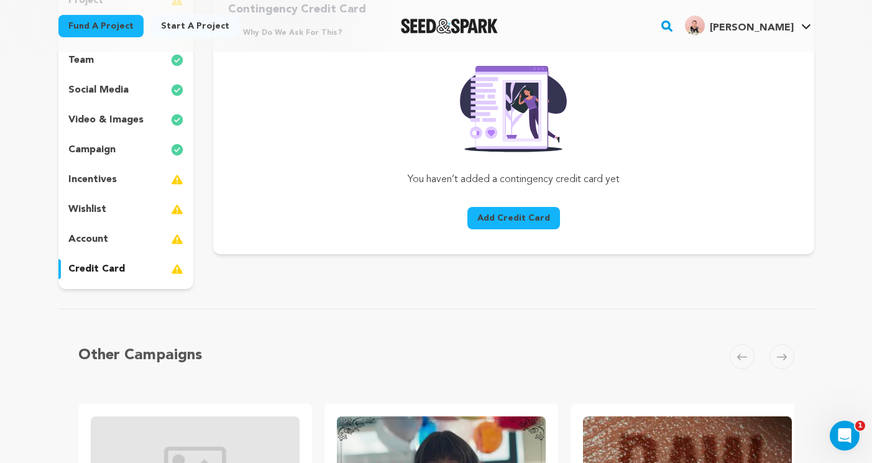
click at [98, 237] on p "account" at bounding box center [88, 239] width 40 height 15
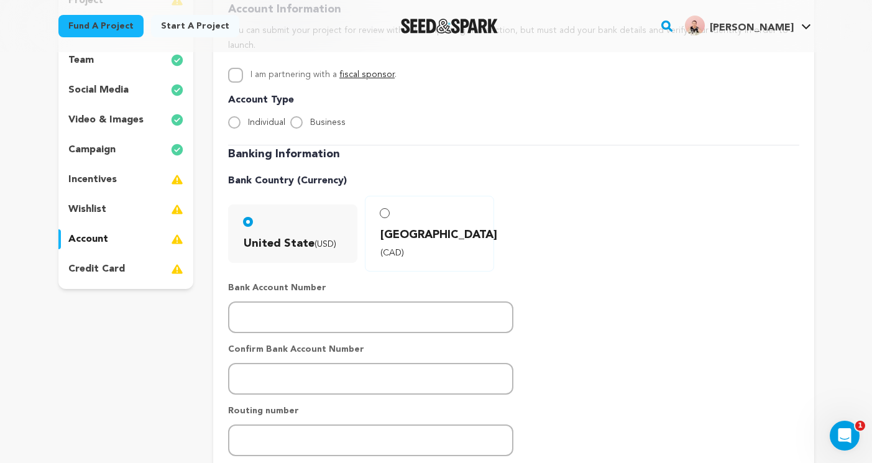
click at [99, 208] on p "wishlist" at bounding box center [87, 209] width 38 height 15
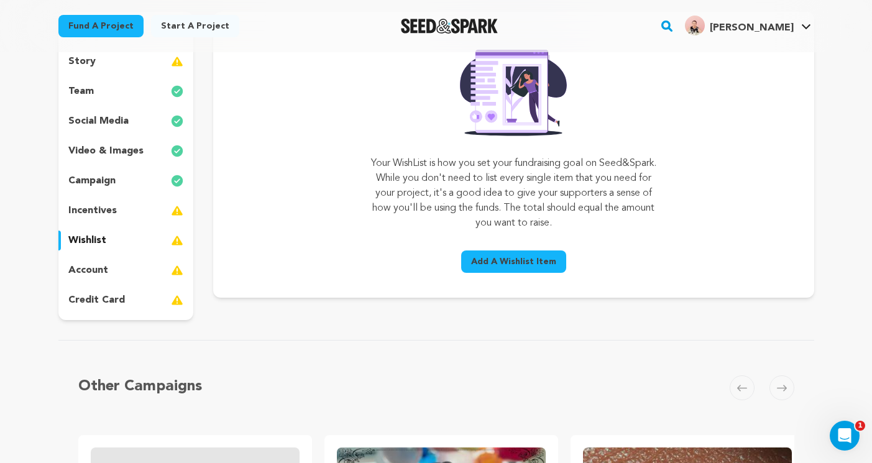
scroll to position [152, 0]
click at [98, 191] on div "project story team social media video & images campaign incentives wishlist acc…" at bounding box center [126, 166] width 136 height 308
click at [98, 208] on p "incentives" at bounding box center [92, 211] width 48 height 15
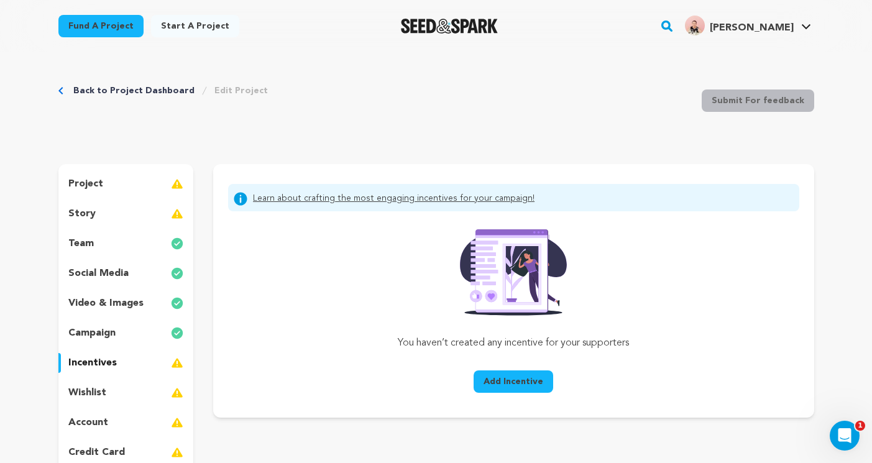
click at [109, 91] on link "Back to Project Dashboard" at bounding box center [133, 91] width 121 height 12
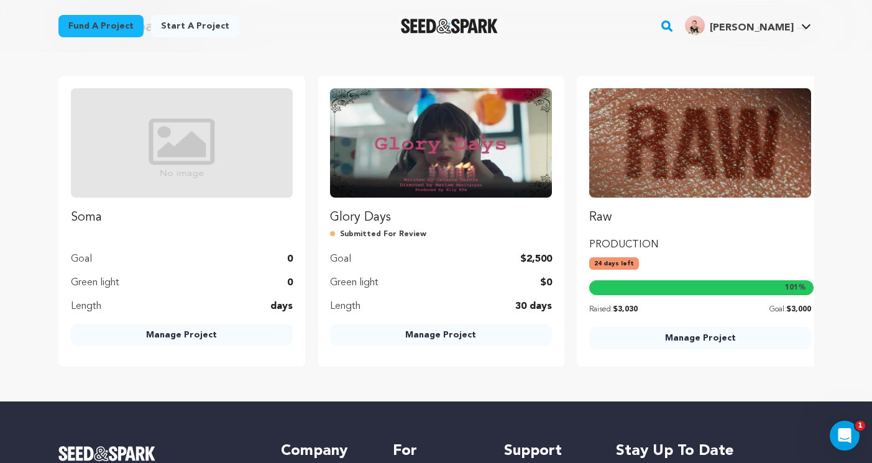
scroll to position [568, 0]
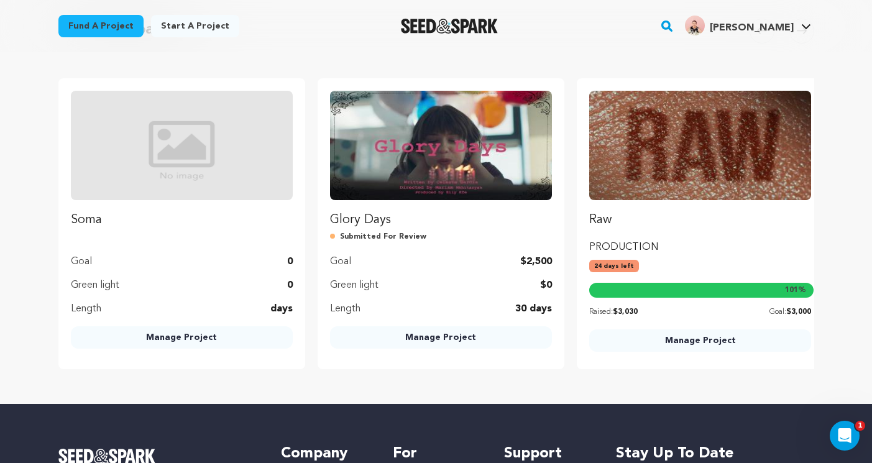
click at [727, 157] on img at bounding box center [700, 145] width 222 height 109
click at [704, 190] on img at bounding box center [700, 145] width 222 height 109
click at [652, 334] on link "Manage Project" at bounding box center [700, 340] width 222 height 22
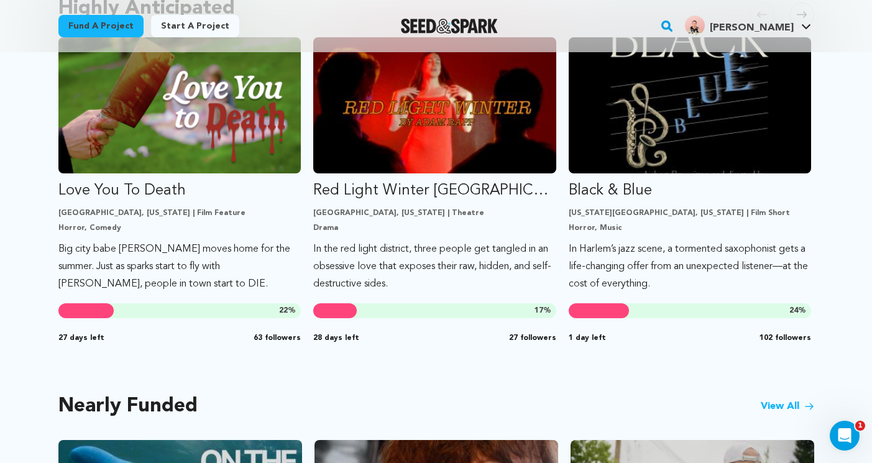
scroll to position [717, 0]
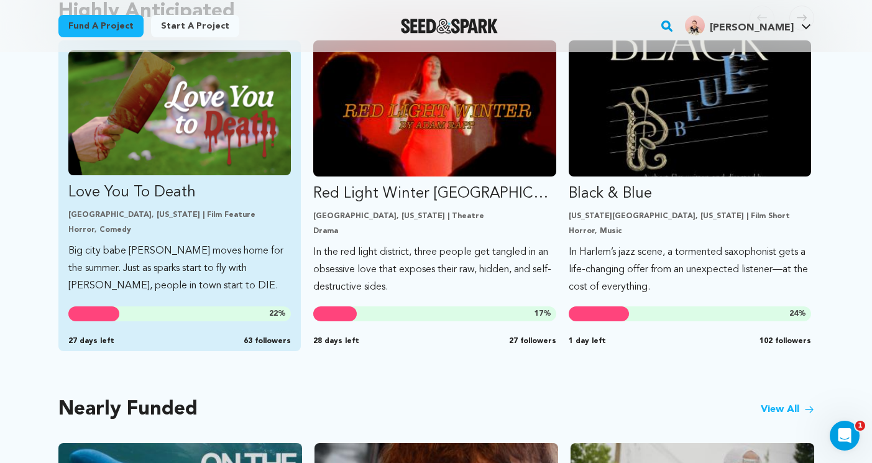
click at [239, 113] on img "Fund Love You To Death" at bounding box center [179, 112] width 223 height 125
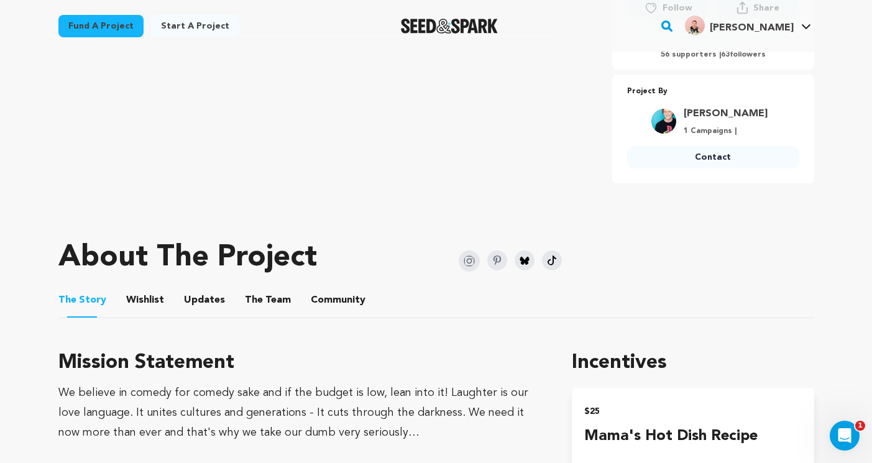
scroll to position [433, 0]
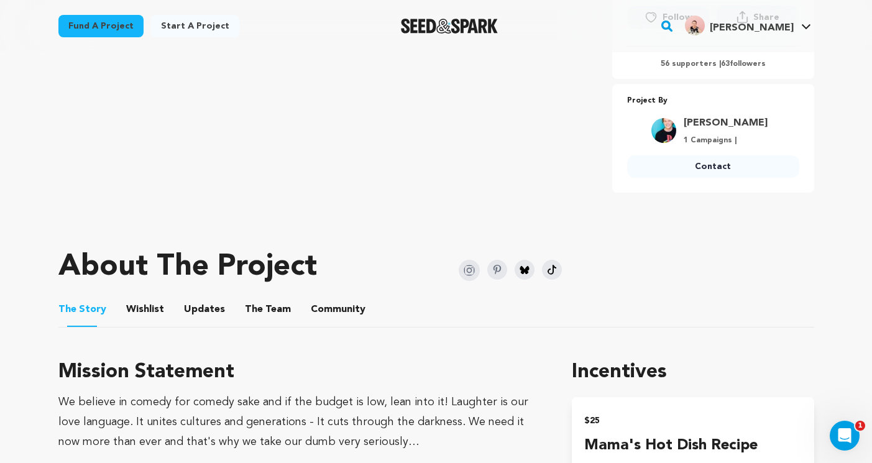
click at [498, 272] on img at bounding box center [497, 270] width 20 height 20
click at [473, 270] on img at bounding box center [469, 270] width 21 height 21
click at [522, 270] on img at bounding box center [525, 270] width 20 height 20
click at [553, 266] on img at bounding box center [552, 270] width 20 height 20
